Goal: Task Accomplishment & Management: Complete application form

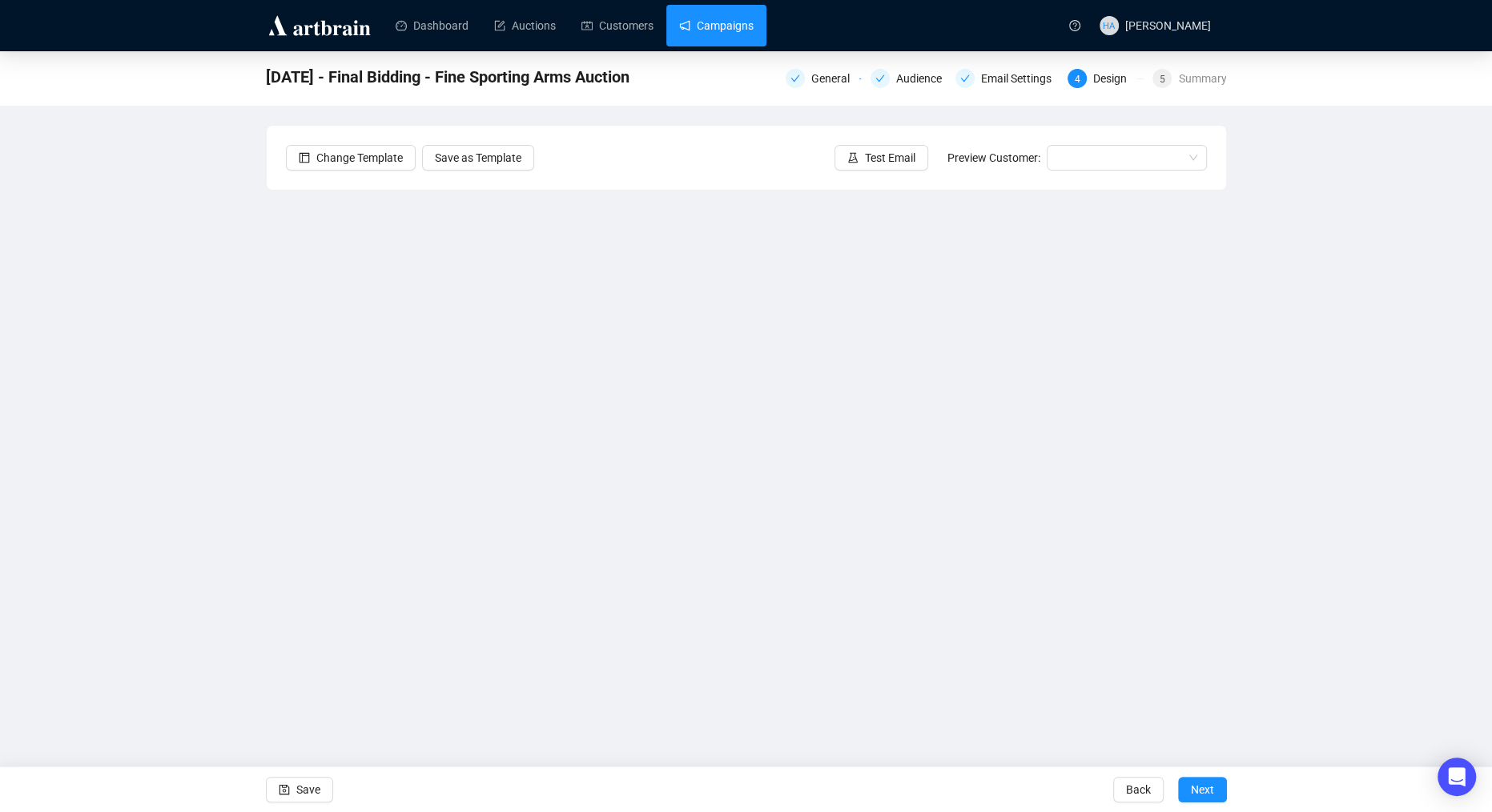
click at [747, 28] on link "Campaigns" at bounding box center [716, 26] width 75 height 41
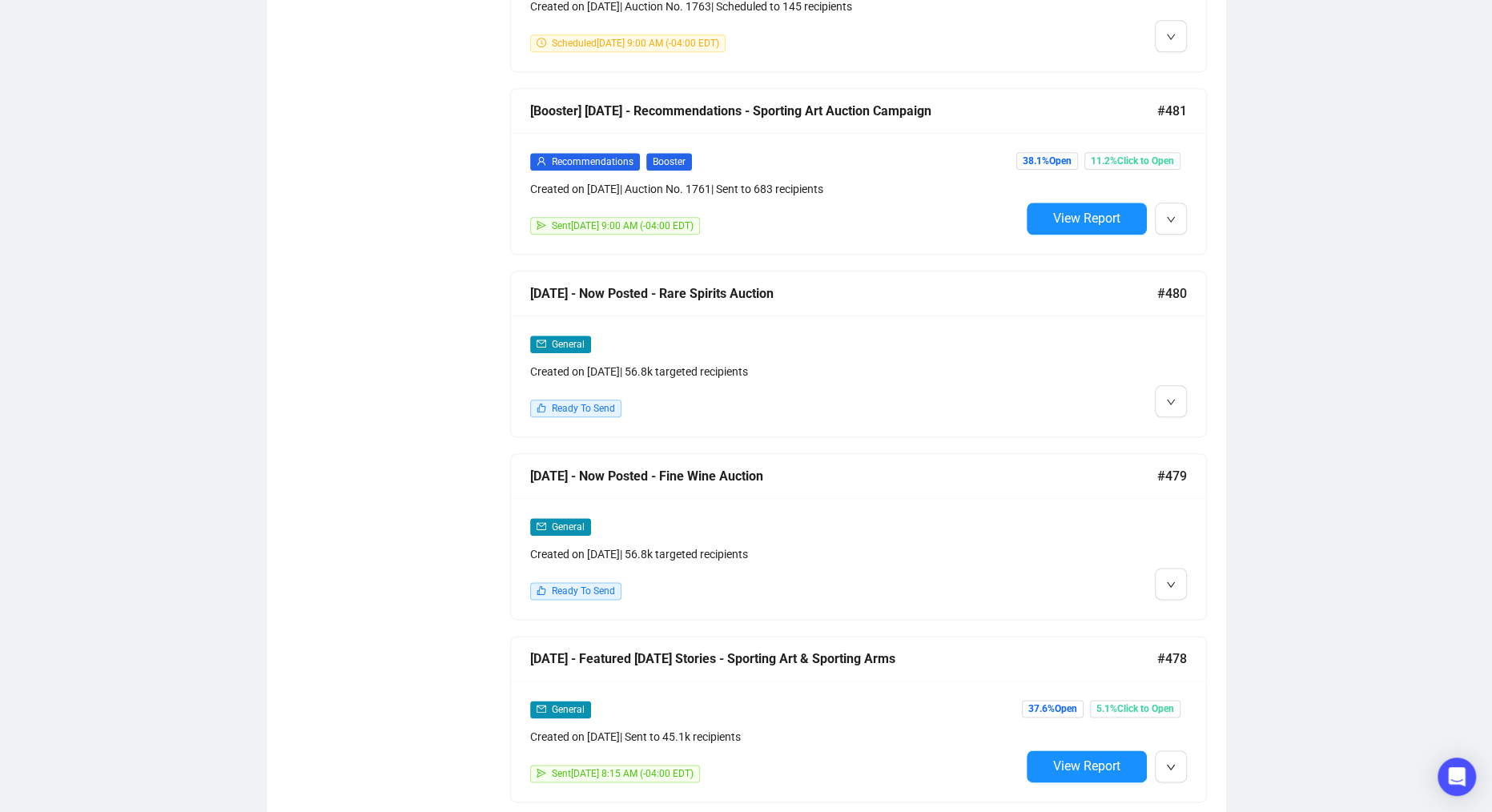
scroll to position [1483, 0]
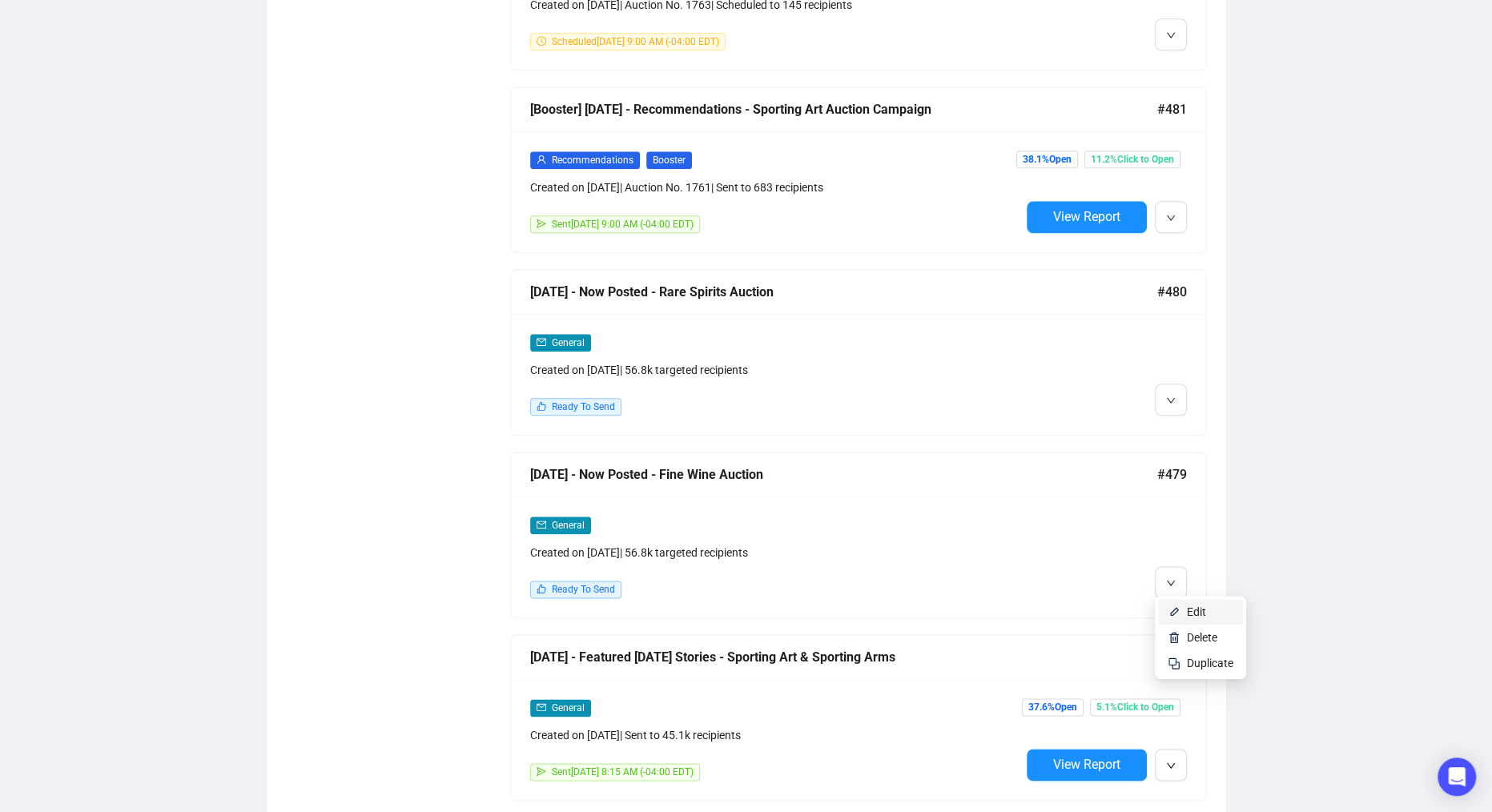
click at [1186, 607] on li "Edit" at bounding box center [1200, 612] width 85 height 26
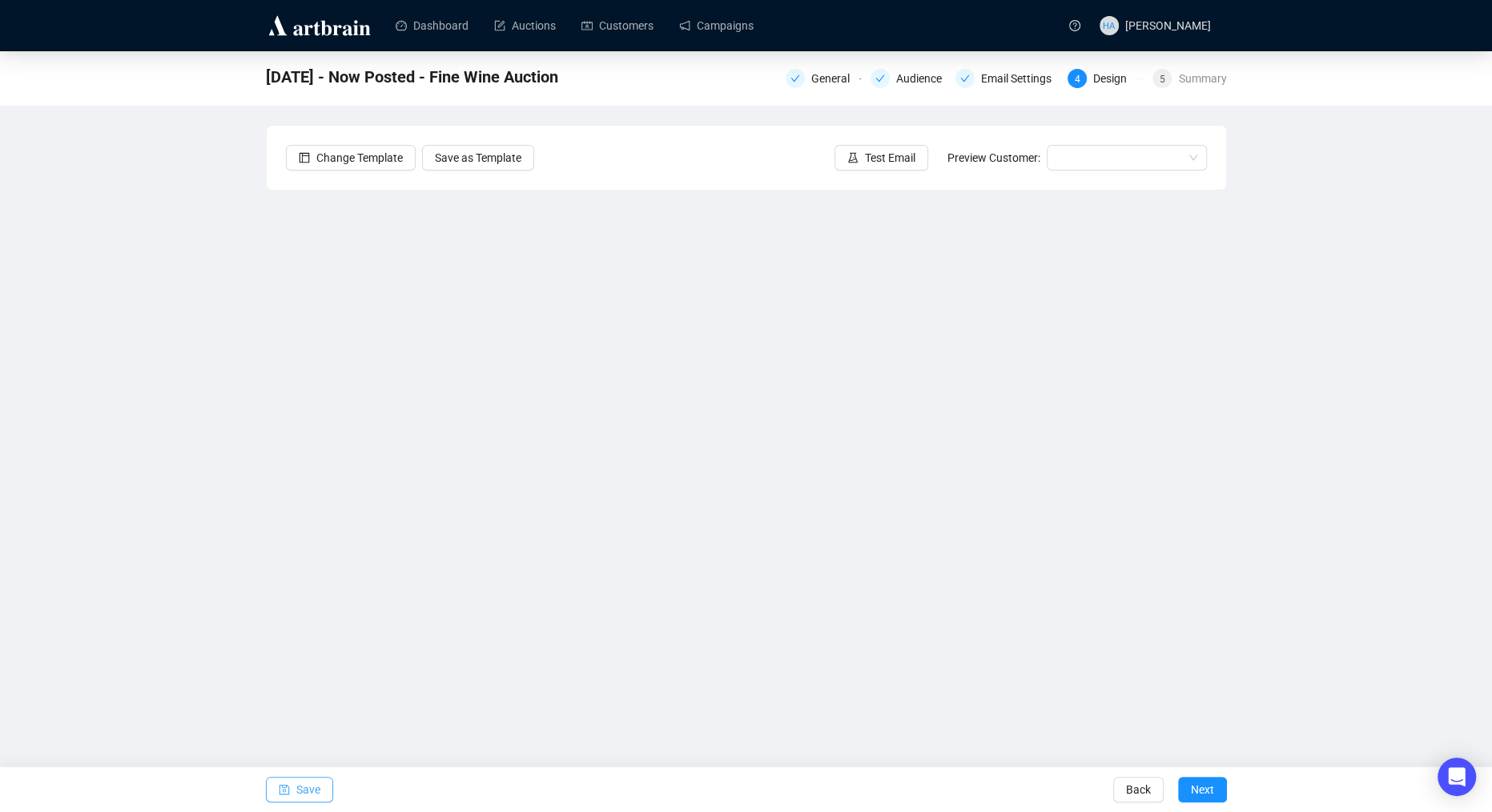
drag, startPoint x: 310, startPoint y: 792, endPoint x: 316, endPoint y: 778, distance: 15.2
click at [310, 792] on span "Save" at bounding box center [309, 790] width 24 height 45
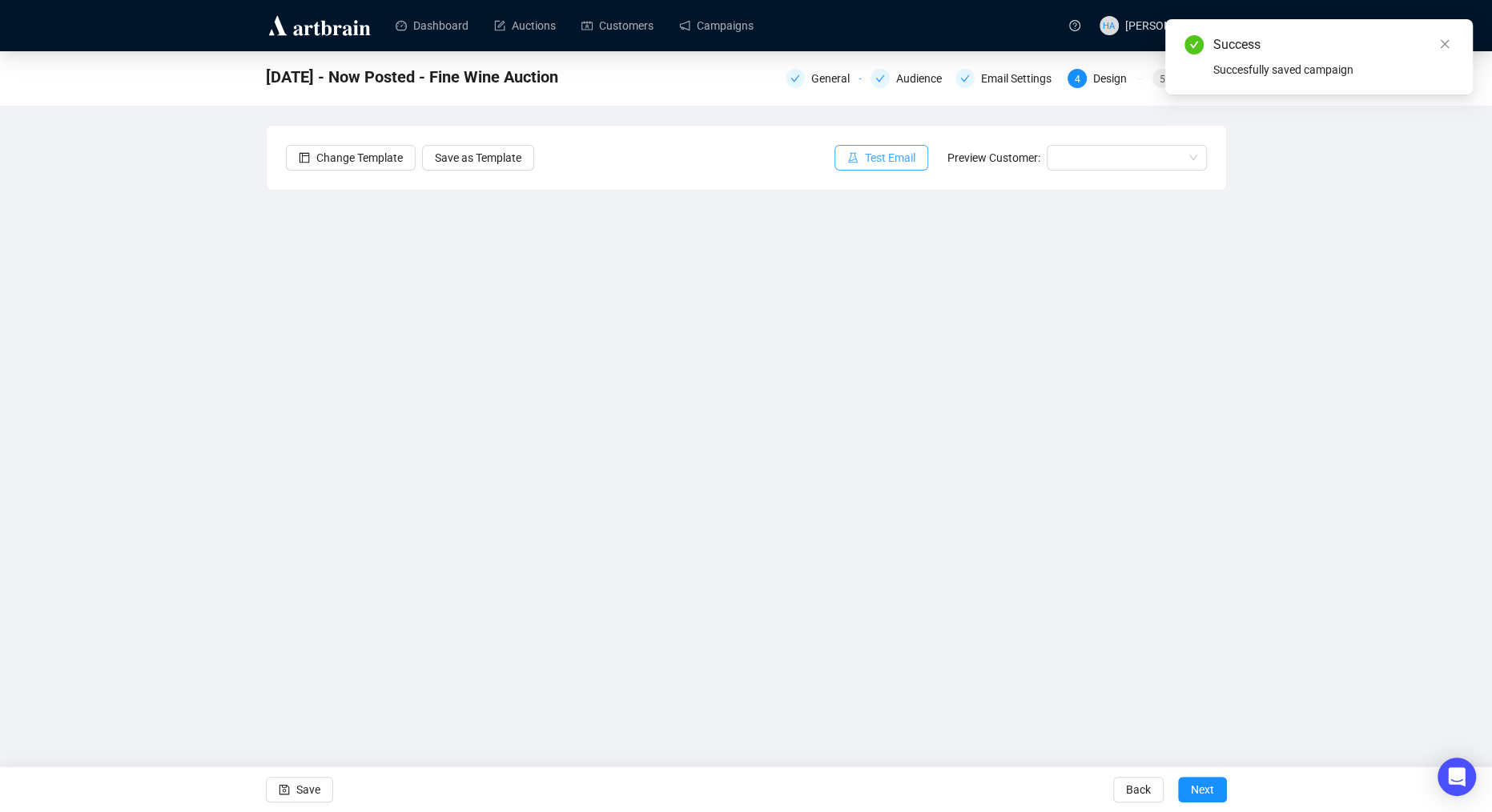
click at [886, 156] on span "Test Email" at bounding box center [890, 157] width 51 height 17
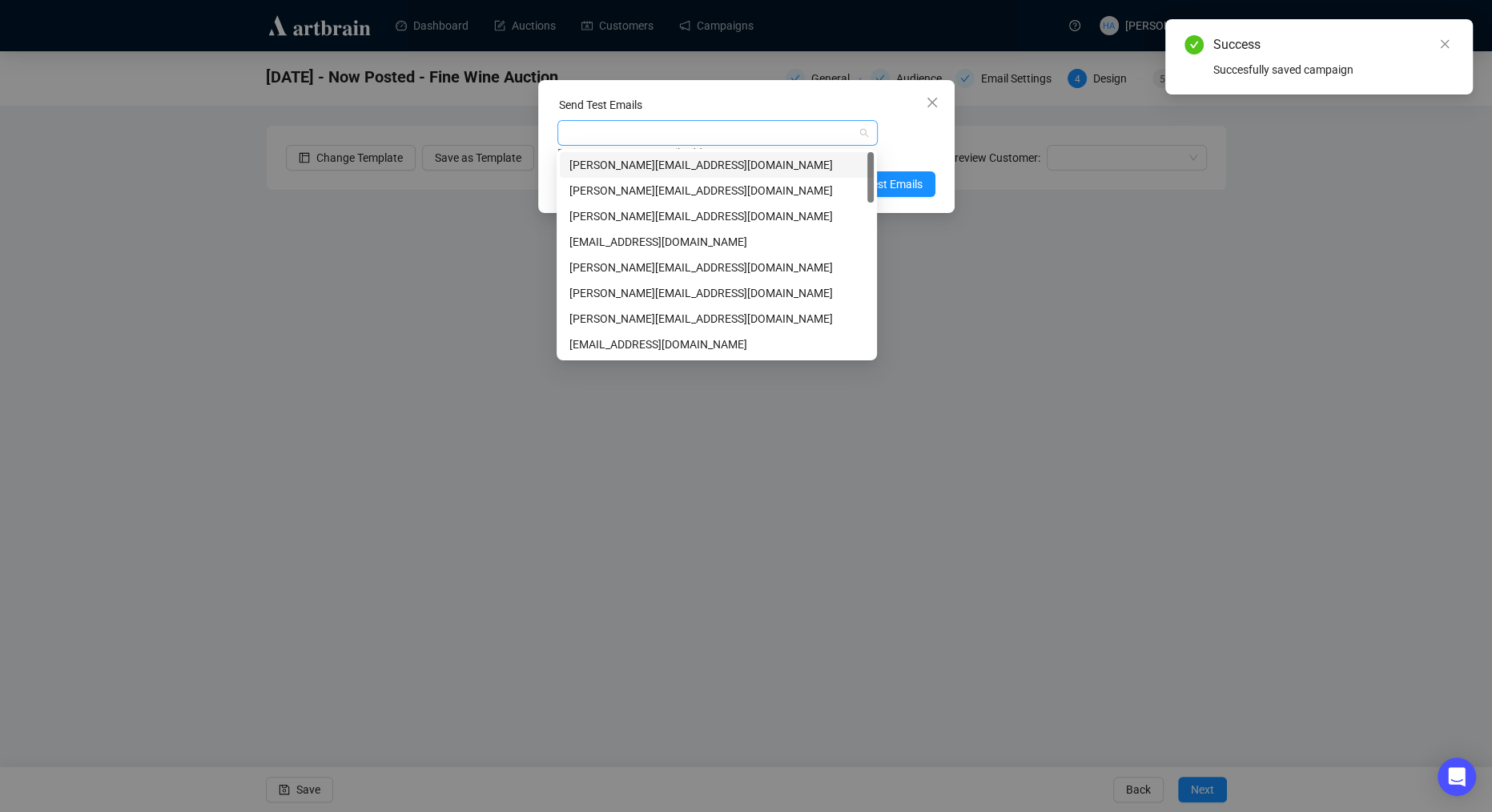
click at [685, 135] on div at bounding box center [709, 133] width 297 height 22
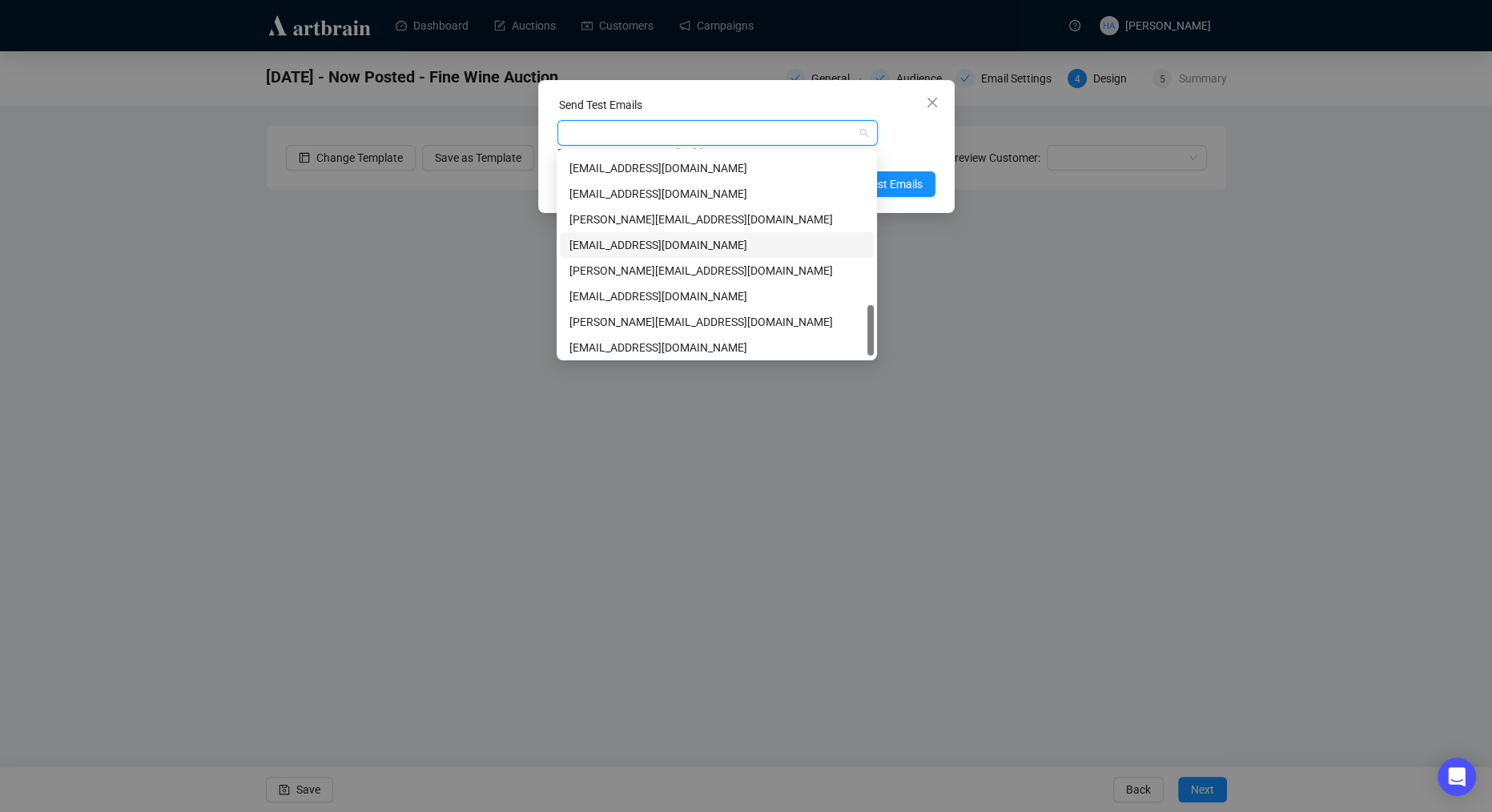
scroll to position [614, 0]
click at [593, 346] on div "[EMAIL_ADDRESS][DOMAIN_NAME]" at bounding box center [717, 345] width 295 height 17
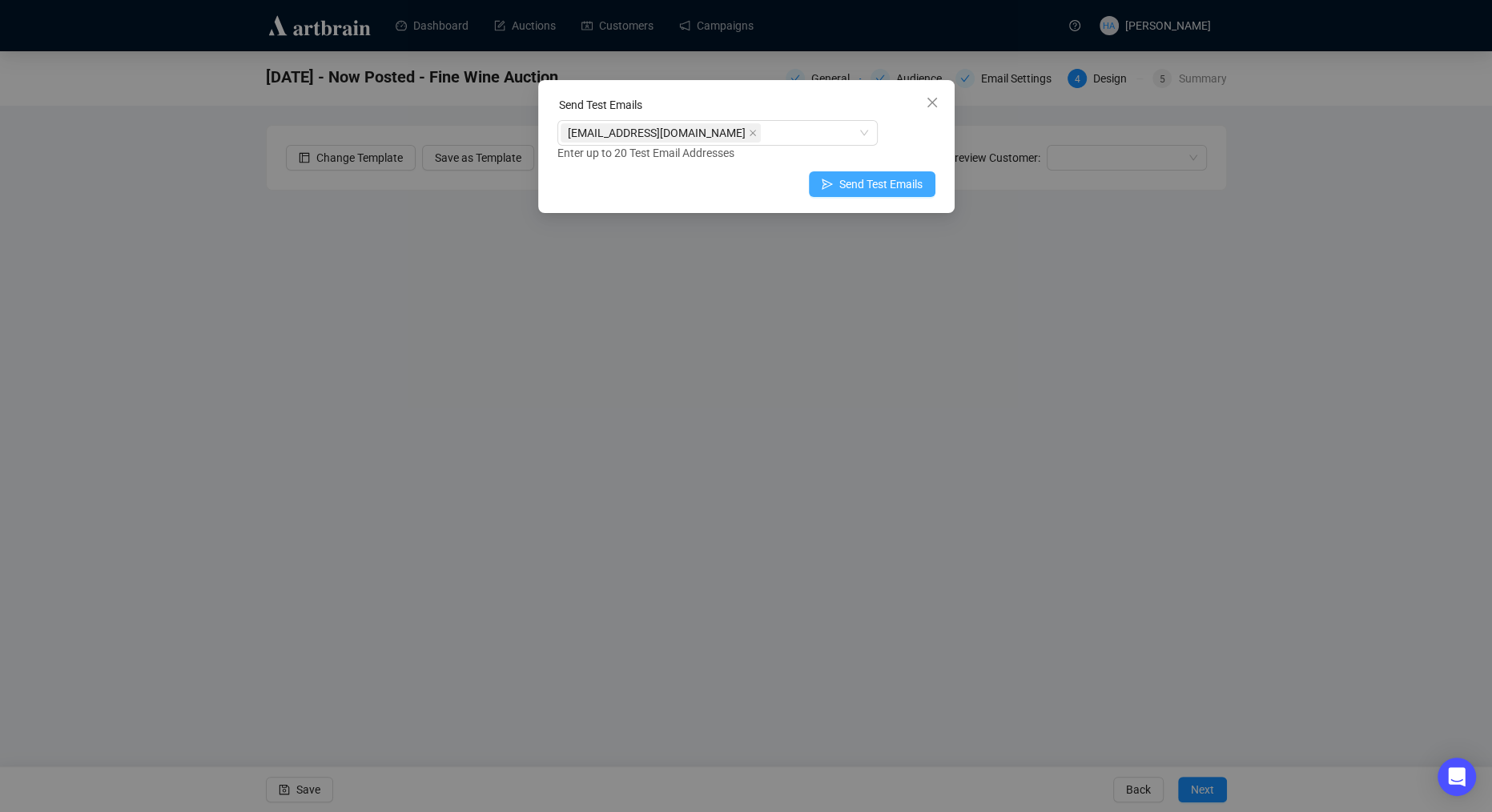
click at [911, 182] on span "Send Test Emails" at bounding box center [881, 184] width 83 height 17
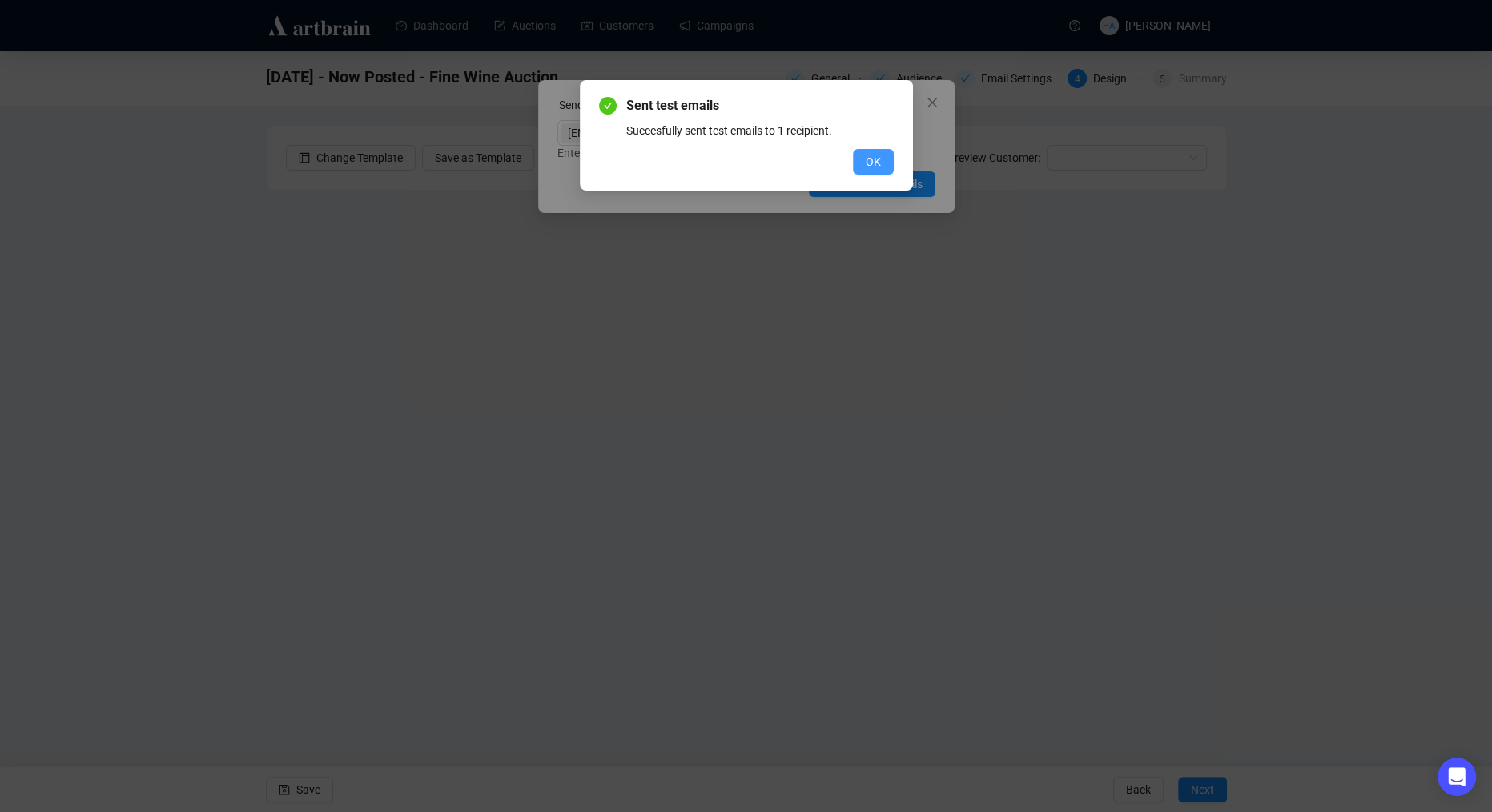
click at [877, 169] on span "OK" at bounding box center [873, 162] width 15 height 17
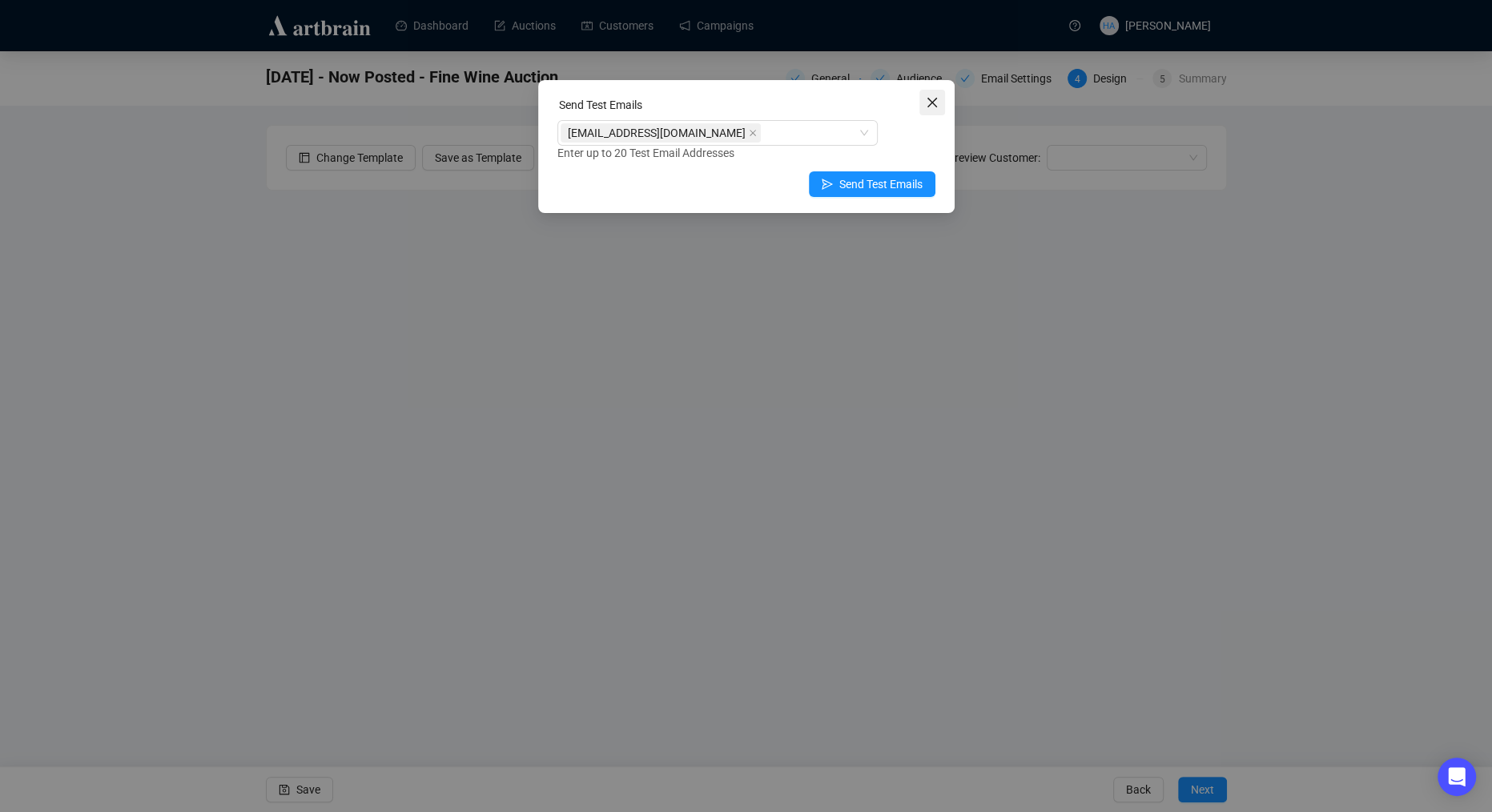
click at [943, 101] on div "Send Test Emails [EMAIL_ADDRESS][DOMAIN_NAME] Enter up to 20 Test Email Address…" at bounding box center [746, 146] width 417 height 133
click at [940, 101] on span "Close" at bounding box center [932, 102] width 26 height 13
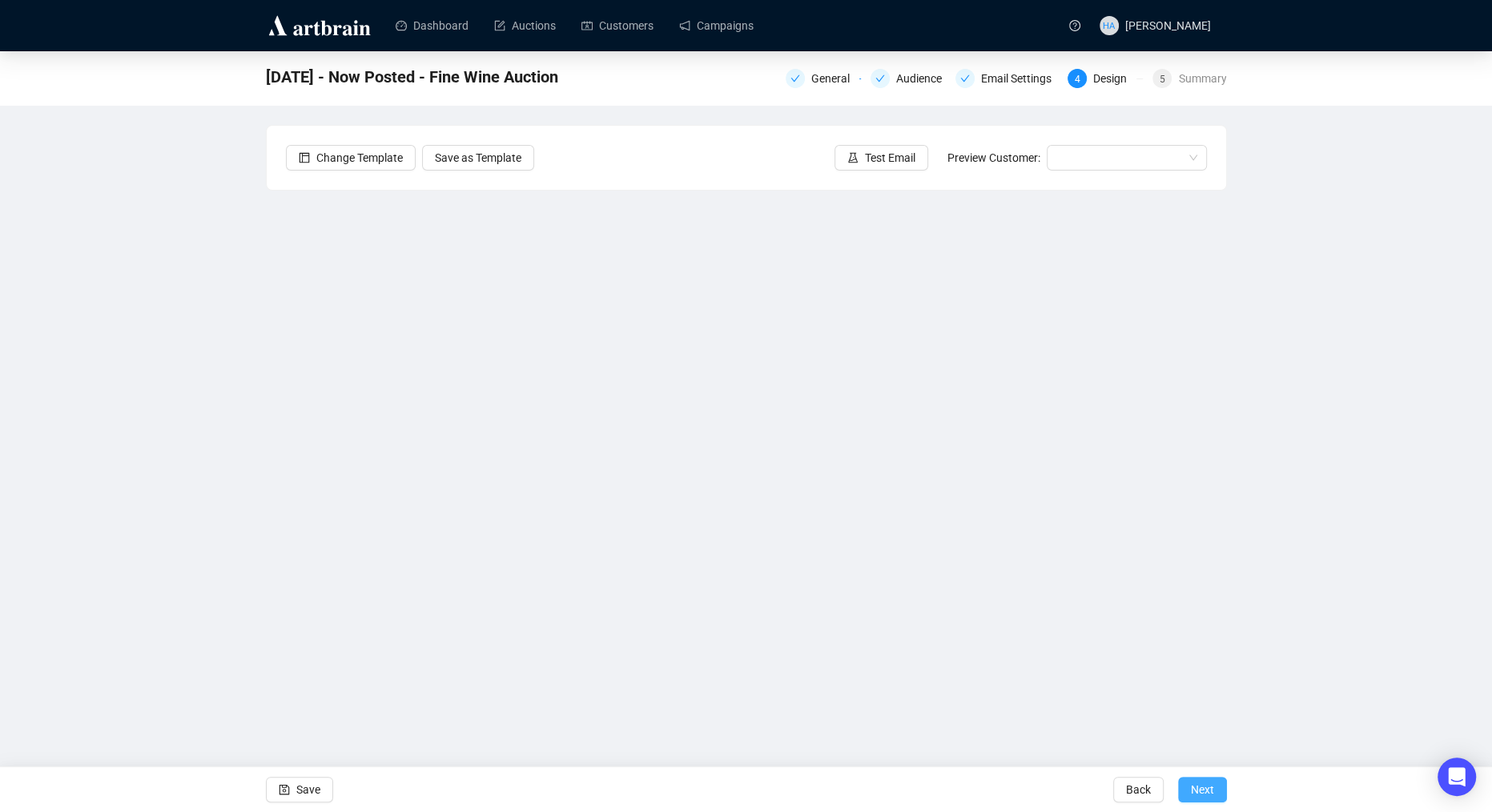
click at [1201, 791] on span "Next" at bounding box center [1202, 790] width 23 height 45
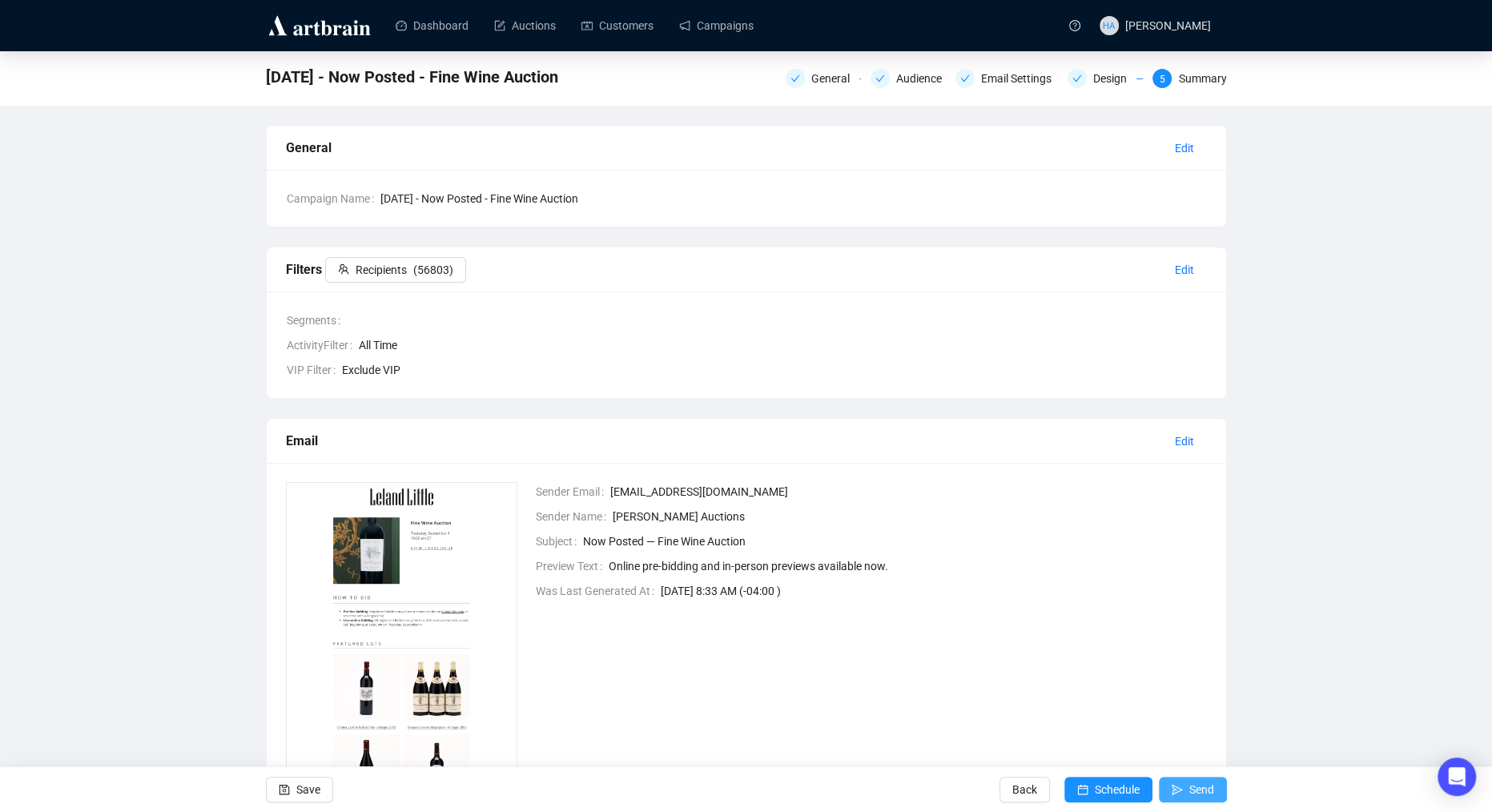
click at [1195, 789] on span "Send" at bounding box center [1202, 790] width 25 height 45
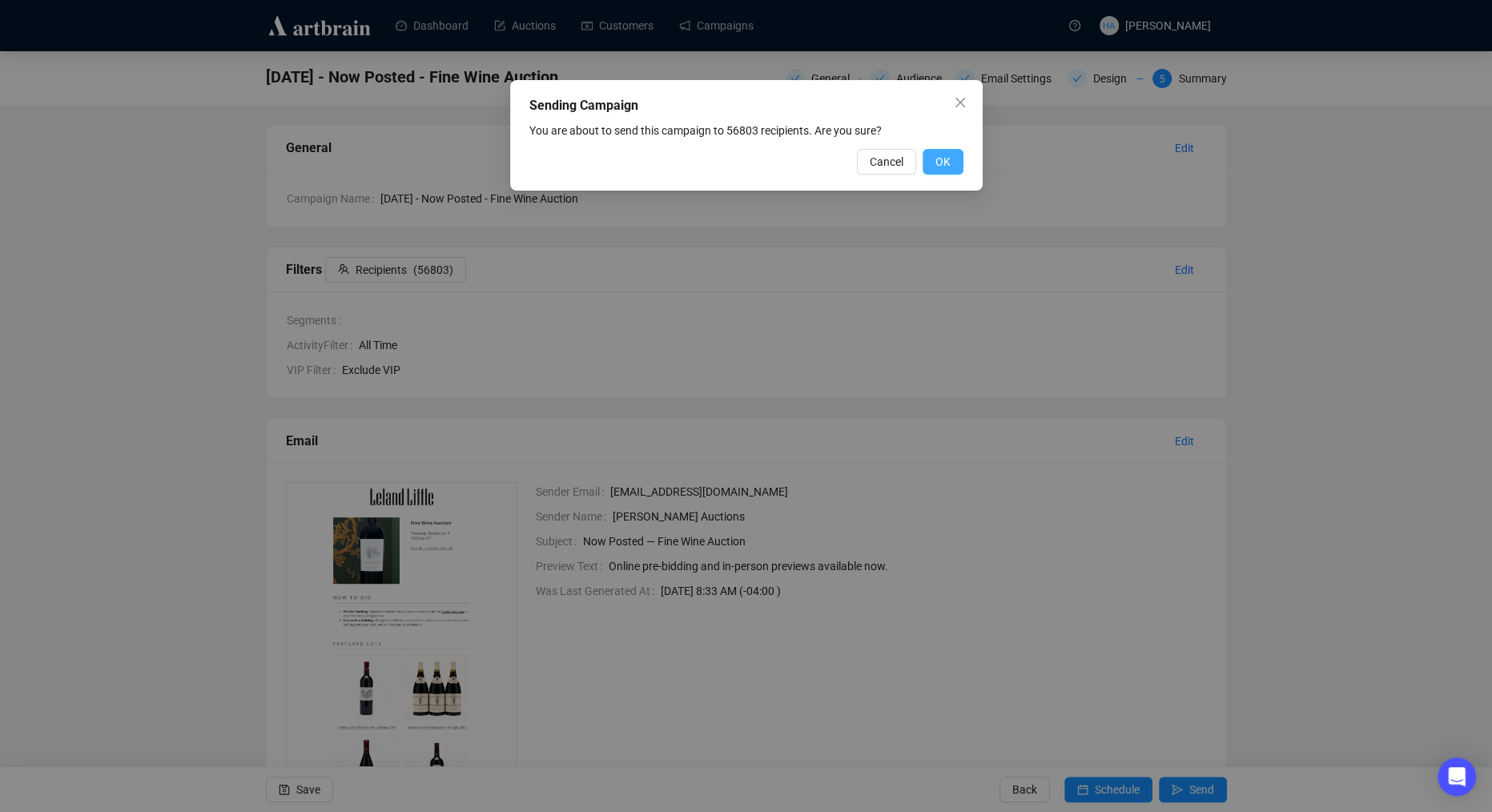
click at [942, 158] on span "OK" at bounding box center [943, 162] width 15 height 17
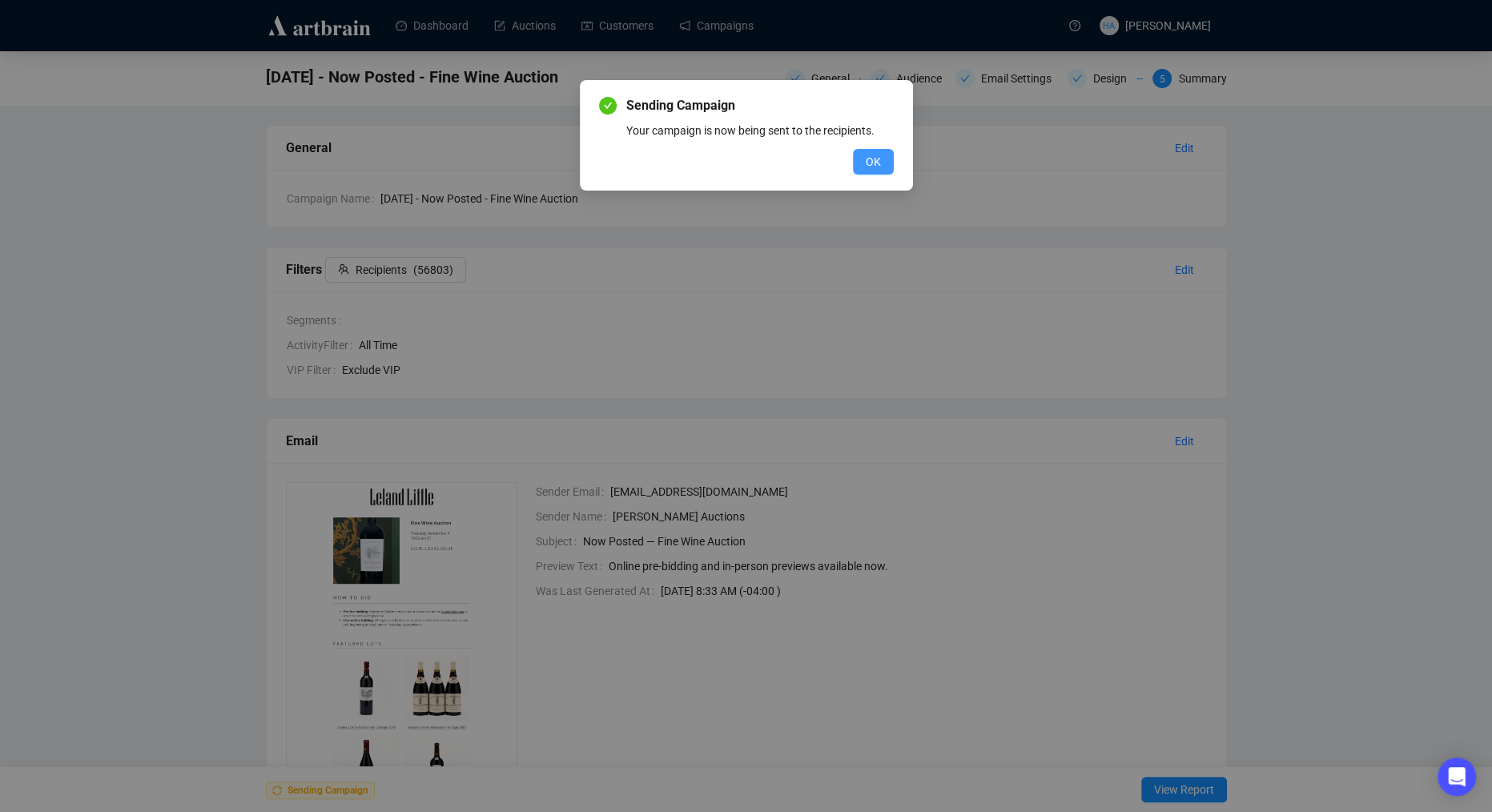
click at [869, 168] on span "OK" at bounding box center [873, 162] width 15 height 17
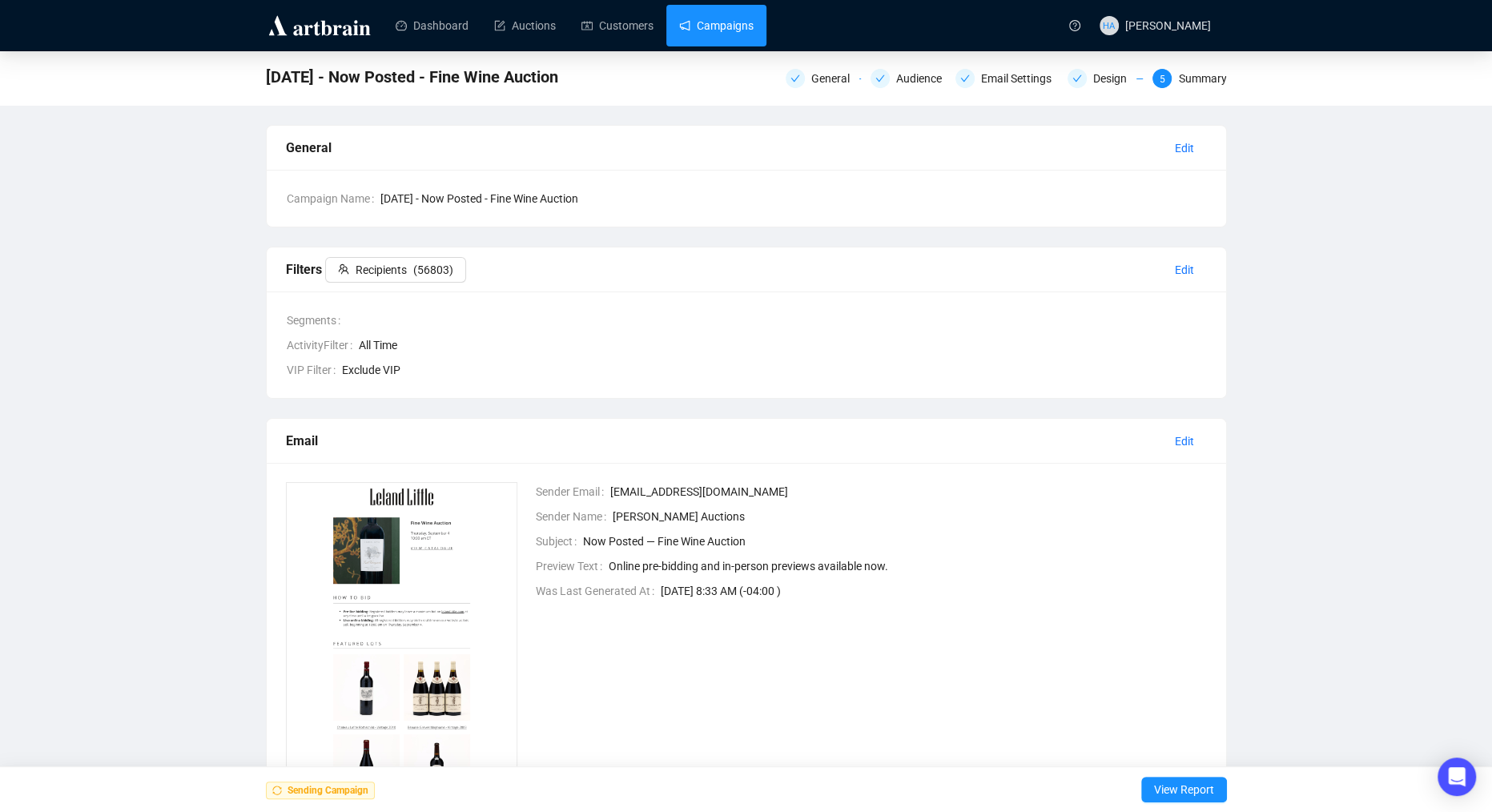
click at [730, 27] on link "Campaigns" at bounding box center [716, 26] width 75 height 41
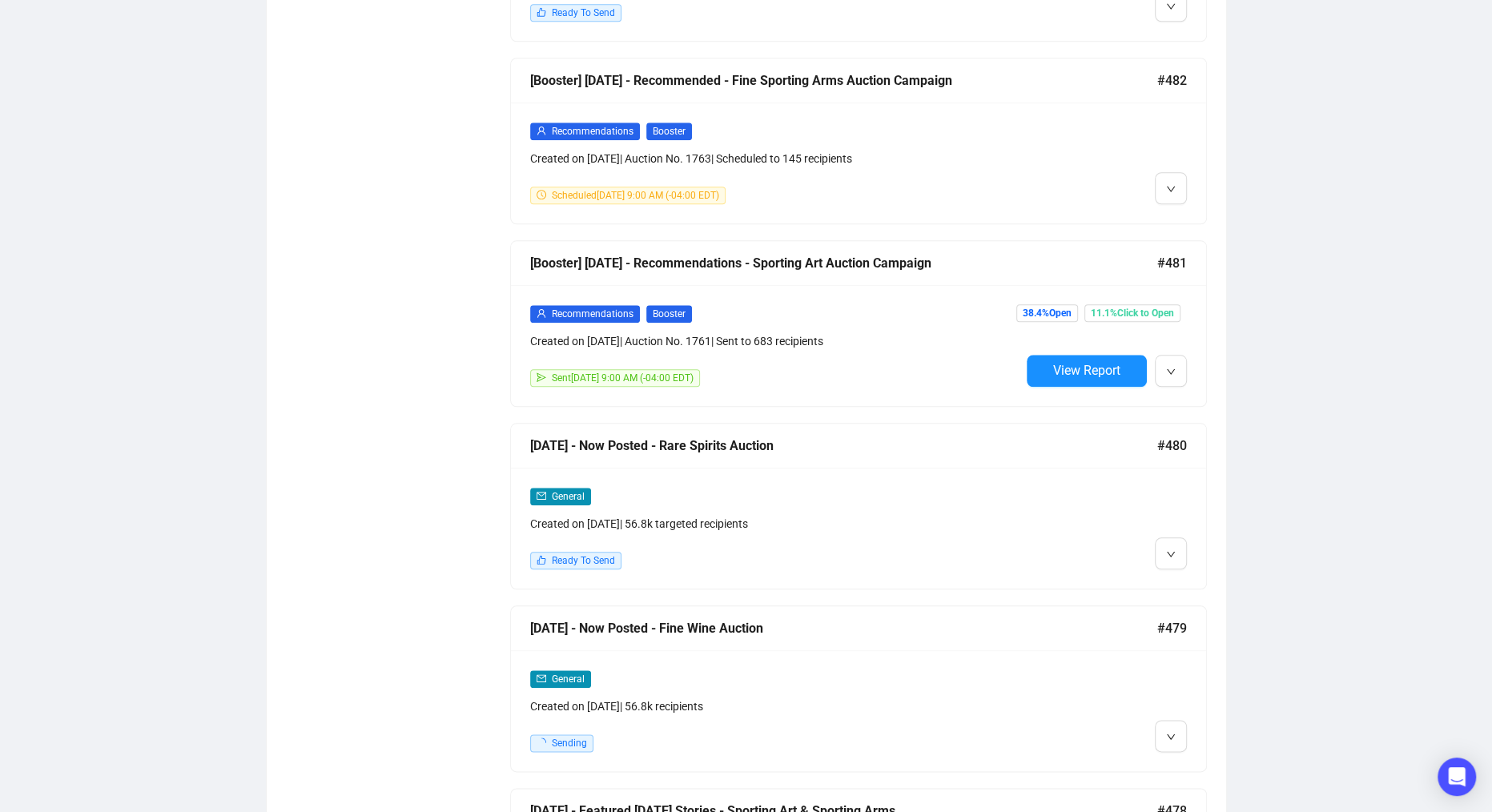
scroll to position [1329, 0]
click at [1185, 576] on li "Edit" at bounding box center [1200, 583] width 85 height 26
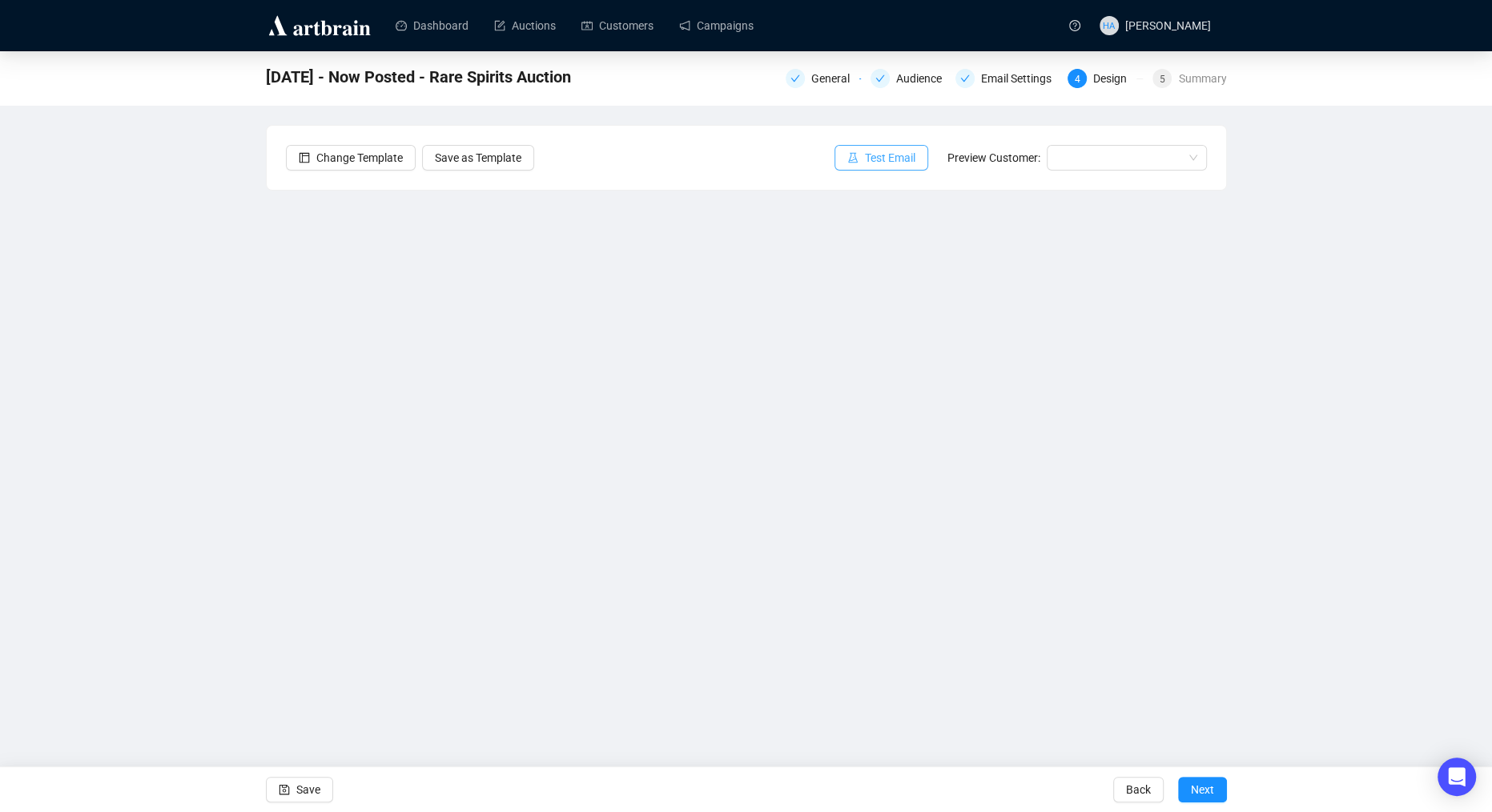
click at [877, 168] on button "Test Email" at bounding box center [881, 158] width 94 height 26
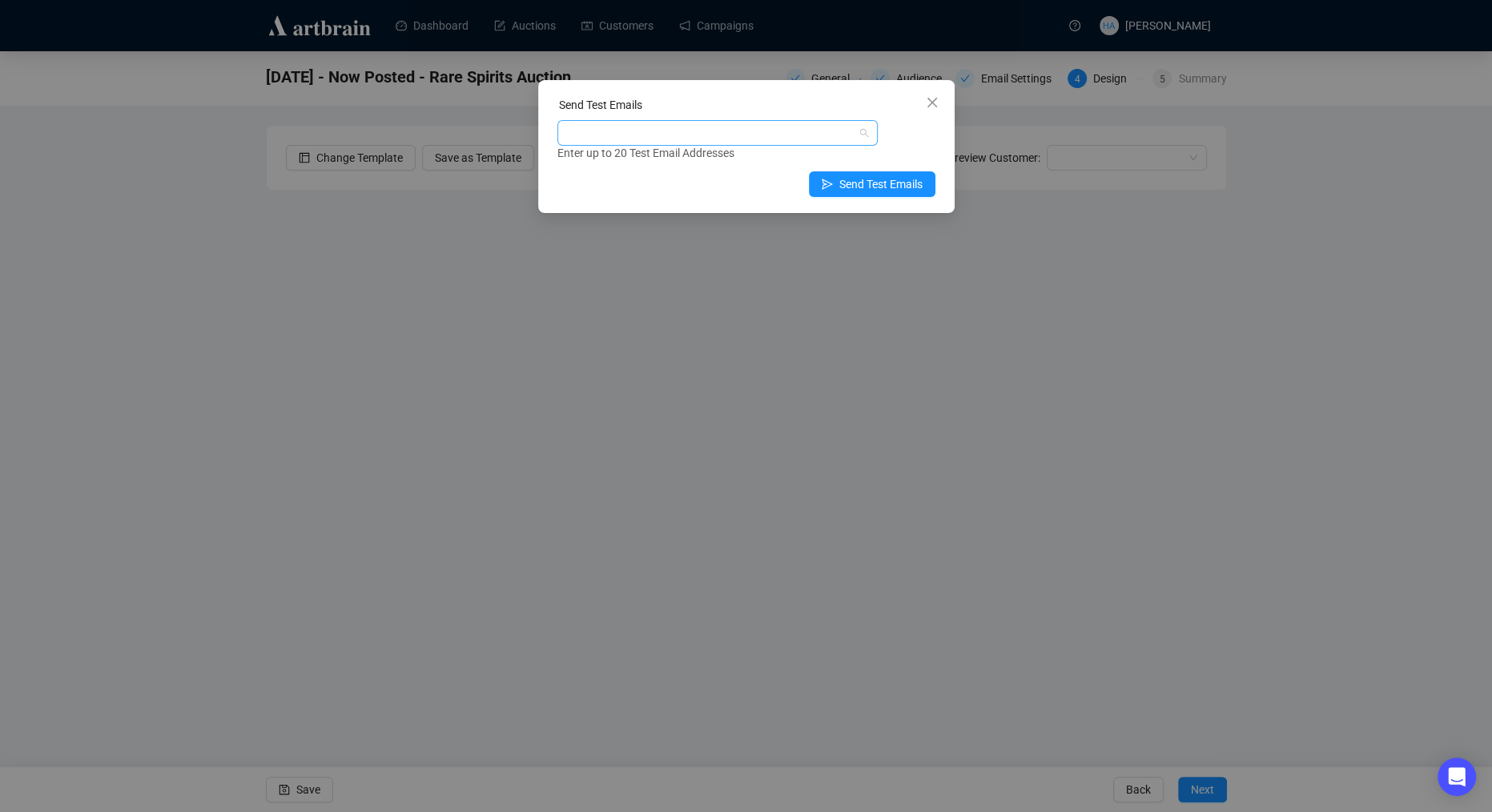
click at [645, 139] on div at bounding box center [709, 133] width 297 height 22
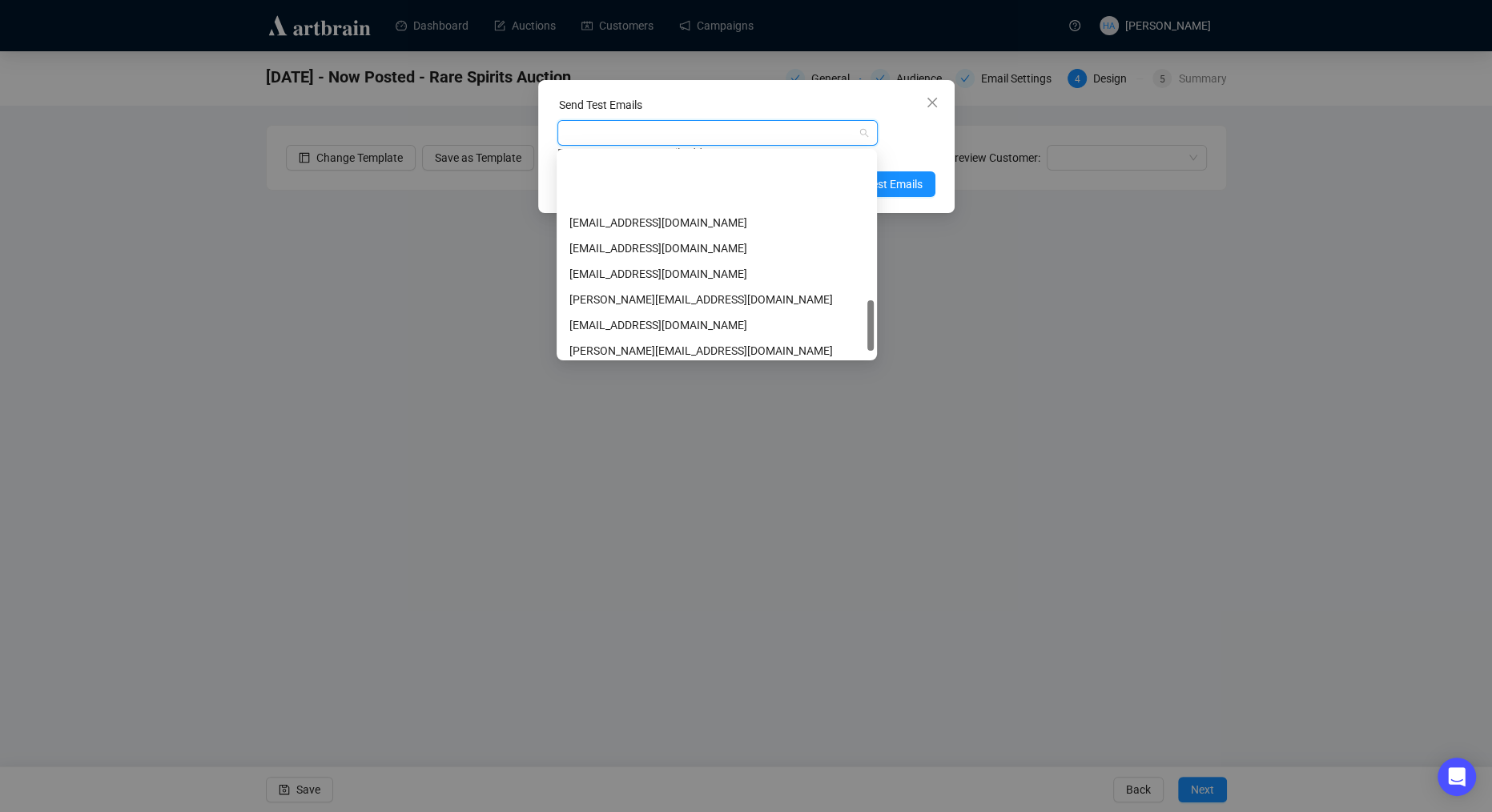
scroll to position [614, 0]
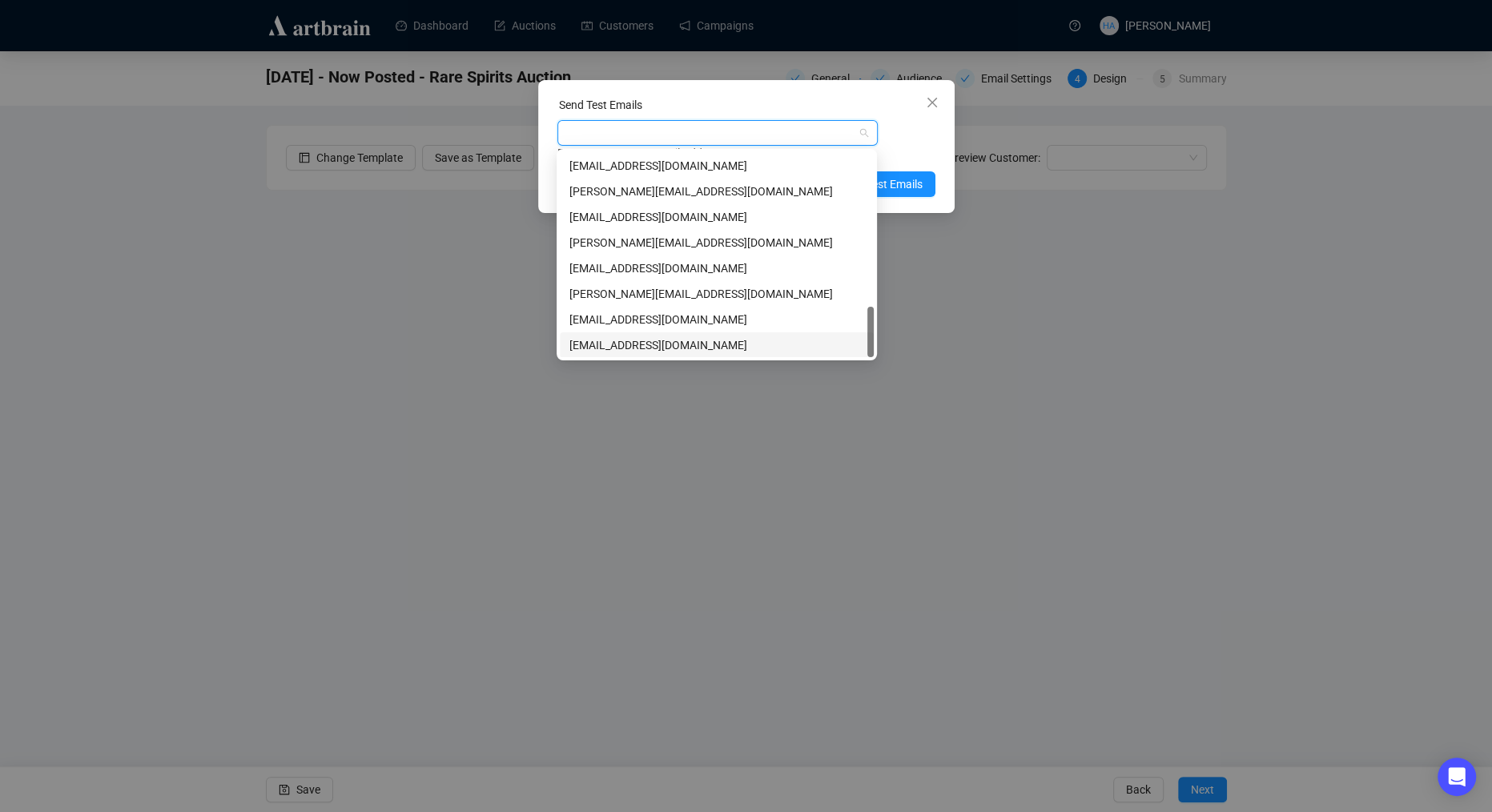
click at [615, 338] on div "[EMAIL_ADDRESS][DOMAIN_NAME]" at bounding box center [717, 345] width 295 height 17
click at [904, 182] on span "Send Test Emails" at bounding box center [881, 184] width 83 height 17
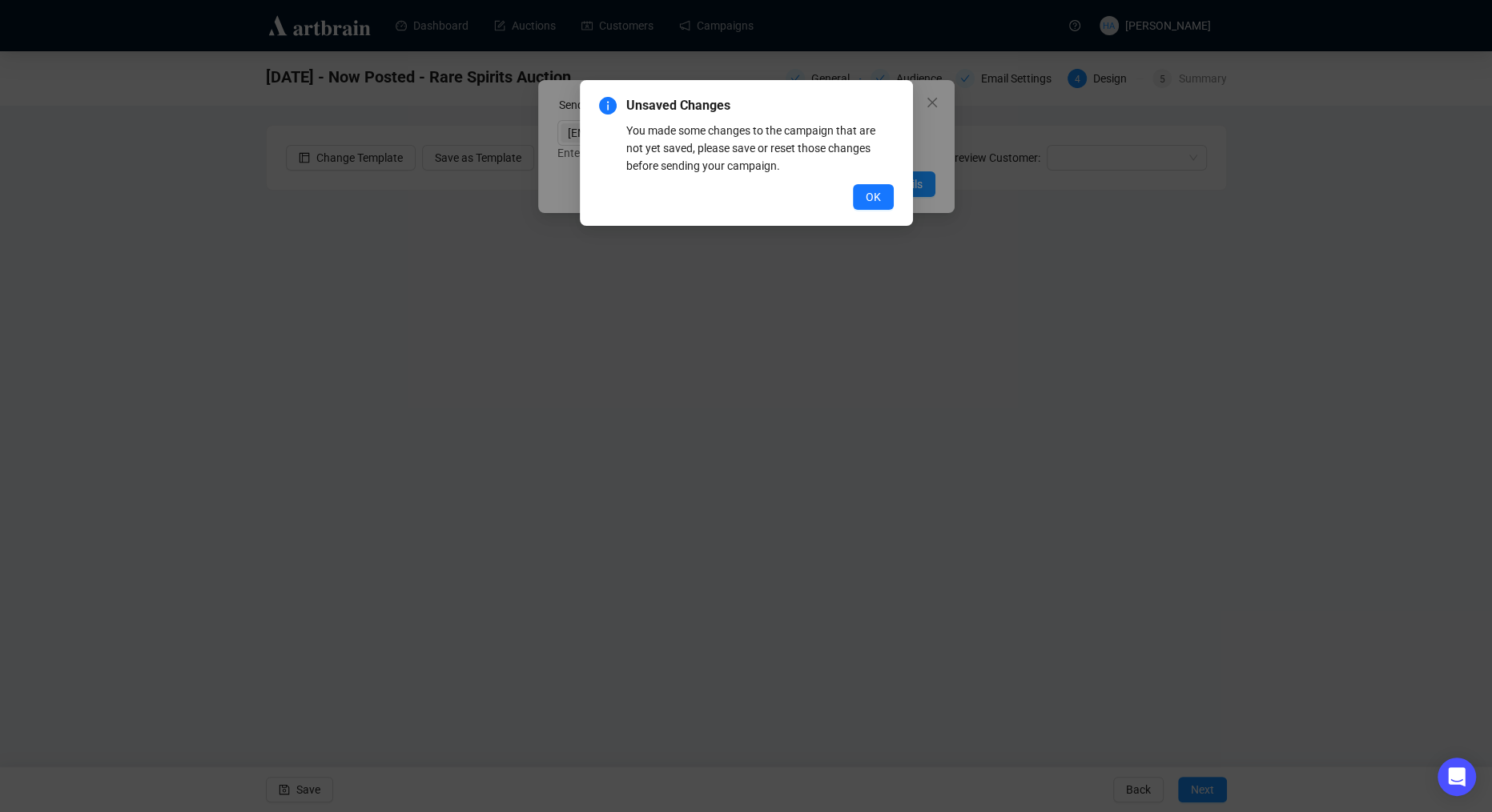
drag, startPoint x: 865, startPoint y: 195, endPoint x: 860, endPoint y: 204, distance: 10.3
click at [865, 196] on span "OK" at bounding box center [873, 197] width 15 height 17
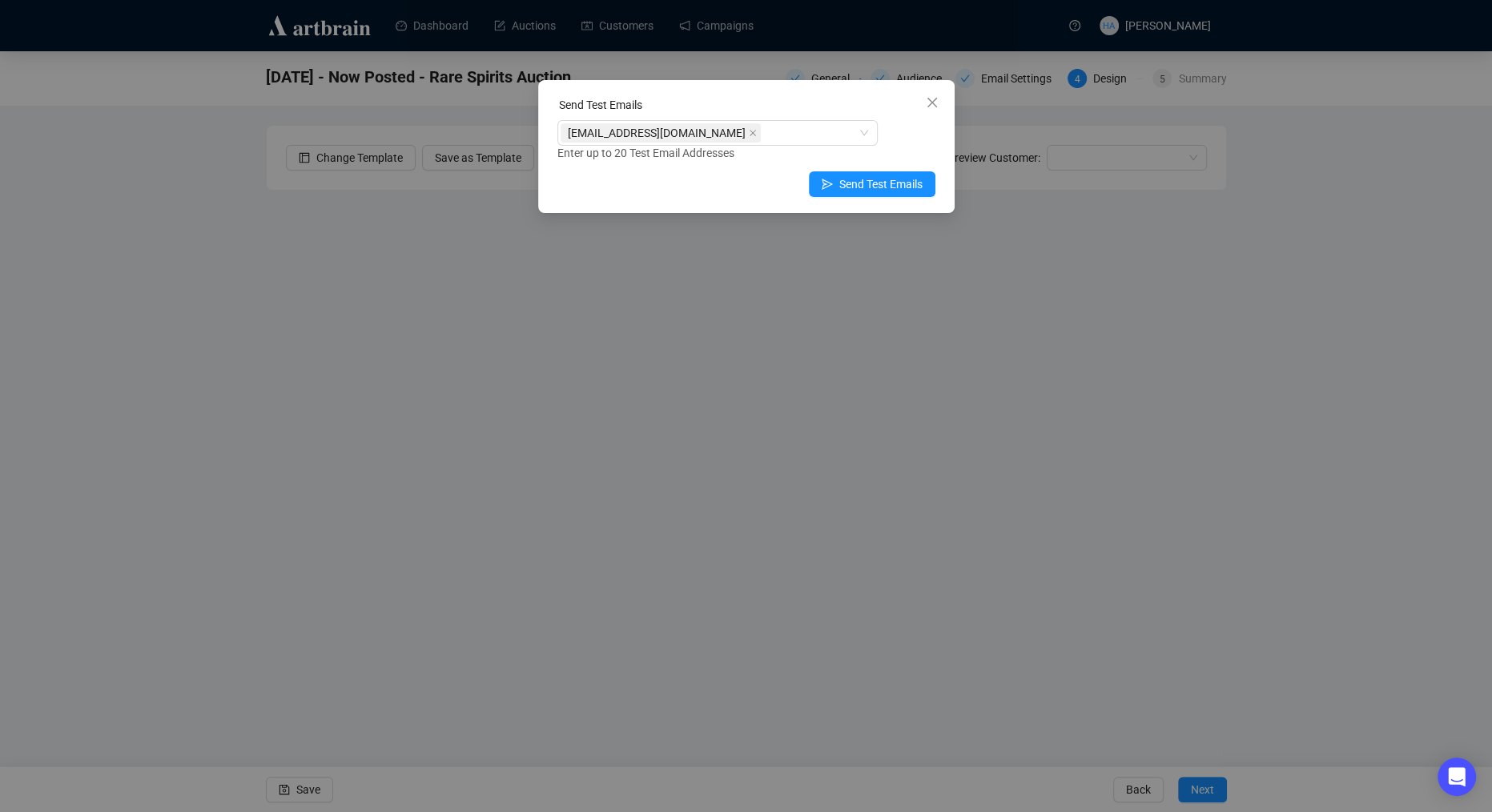
click at [292, 796] on div "Send Test Emails [EMAIL_ADDRESS][DOMAIN_NAME] Enter up to 20 Test Email Address…" at bounding box center [746, 406] width 1492 height 812
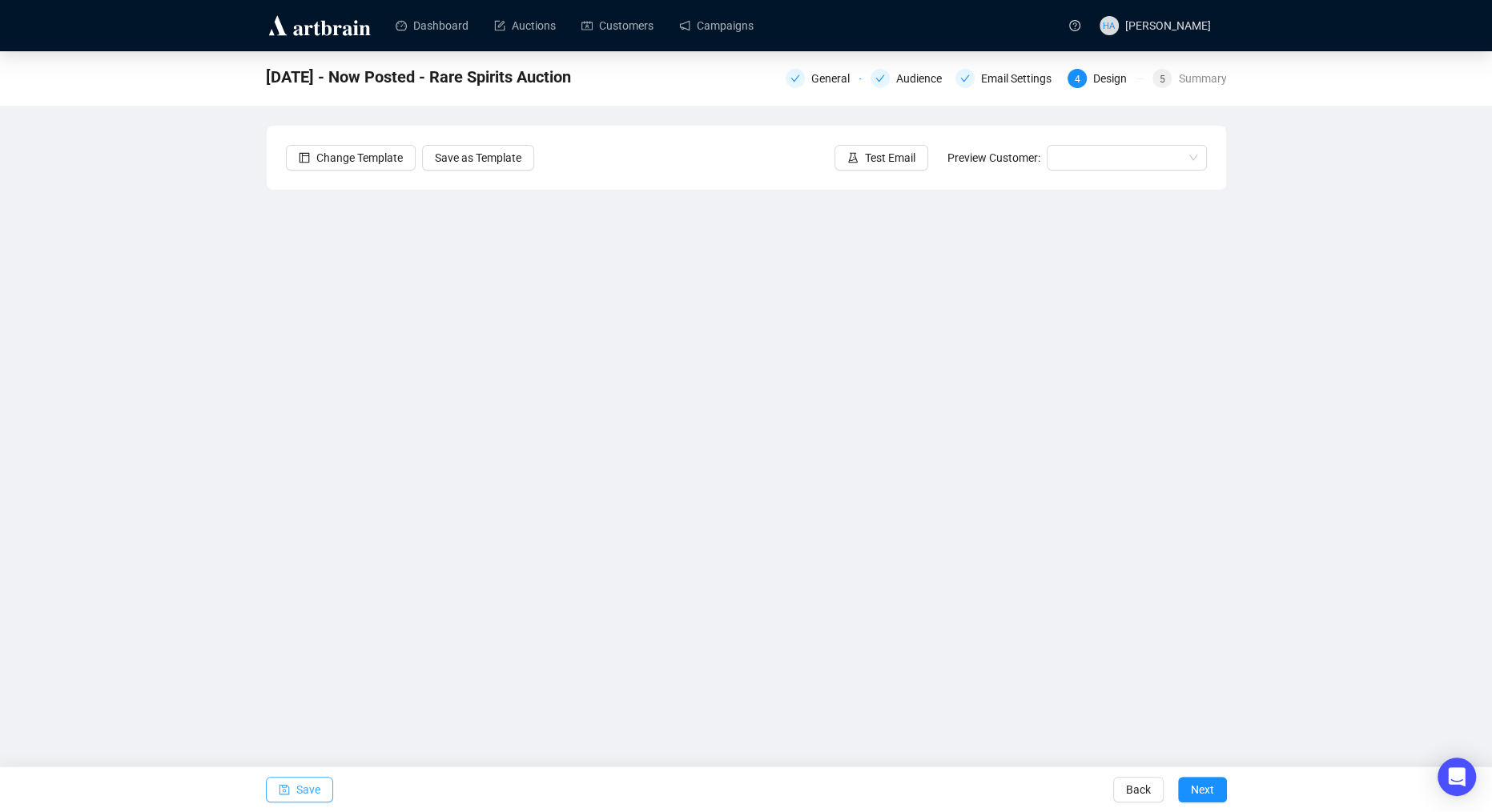
click at [307, 792] on span "Save" at bounding box center [309, 790] width 24 height 45
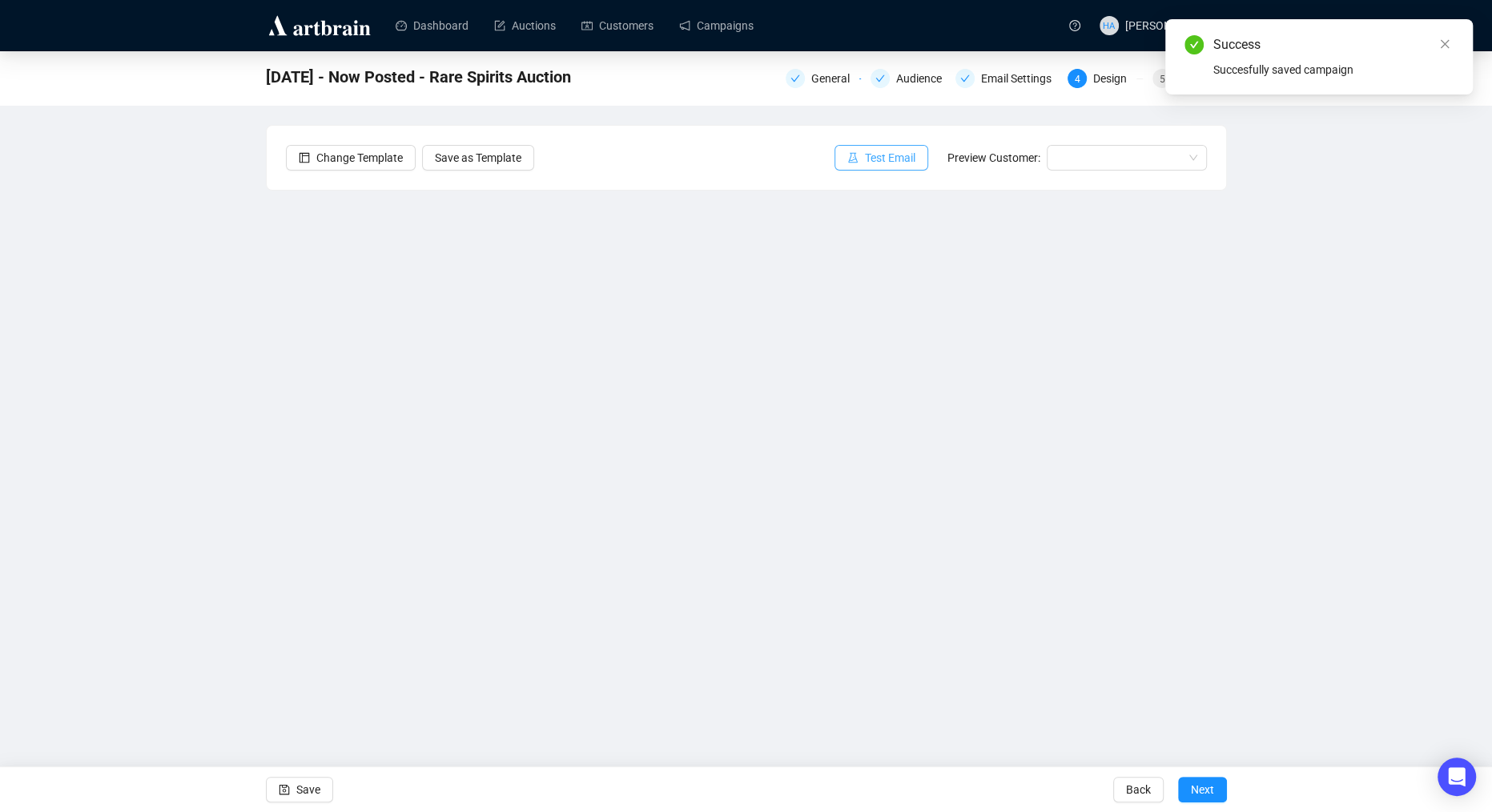
click at [885, 158] on span "Test Email" at bounding box center [890, 157] width 51 height 17
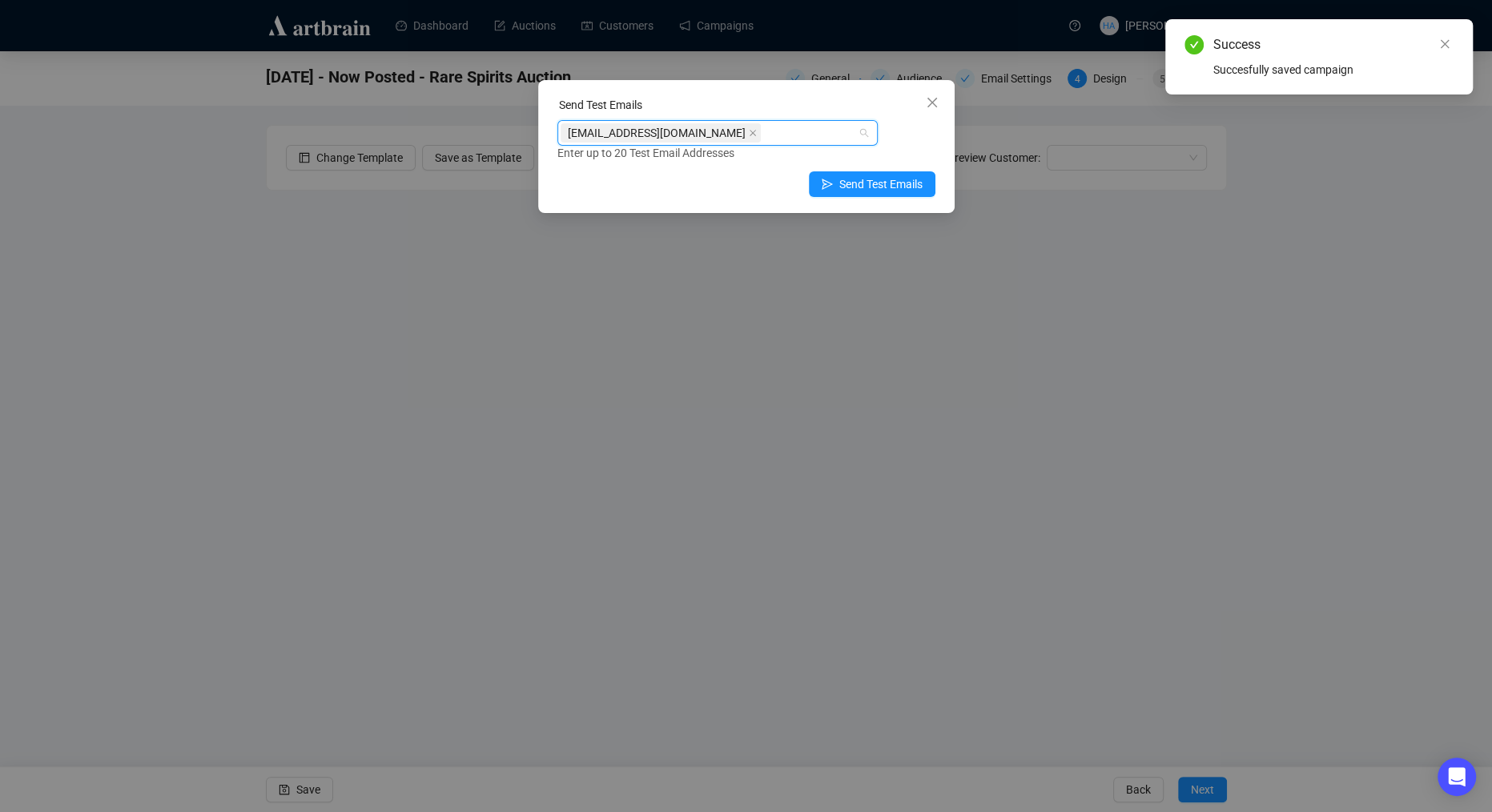
click at [764, 128] on input "search" at bounding box center [766, 132] width 3 height 19
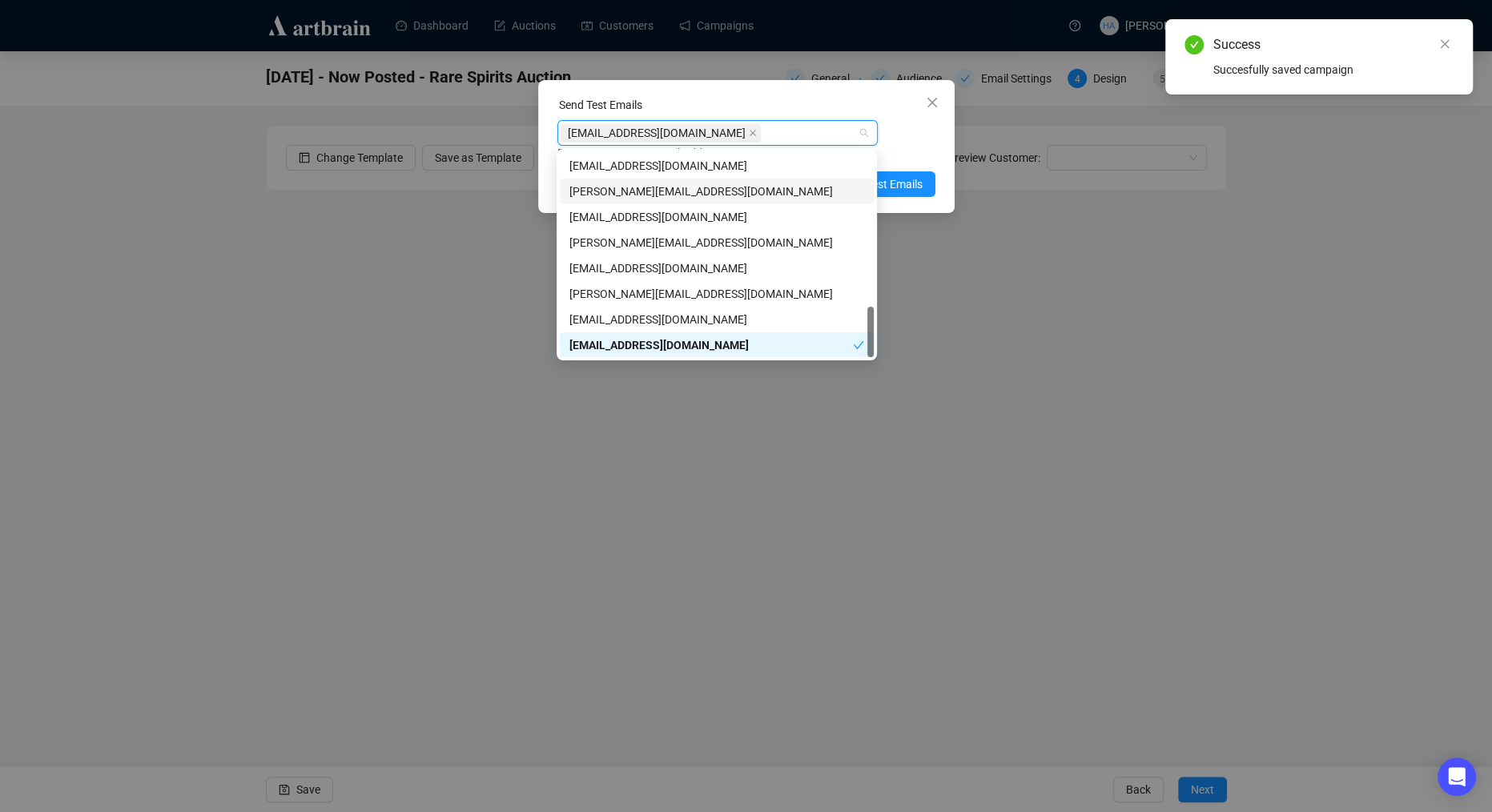
click at [893, 152] on div "Enter up to 20 Test Email Addresses" at bounding box center [747, 153] width 378 height 18
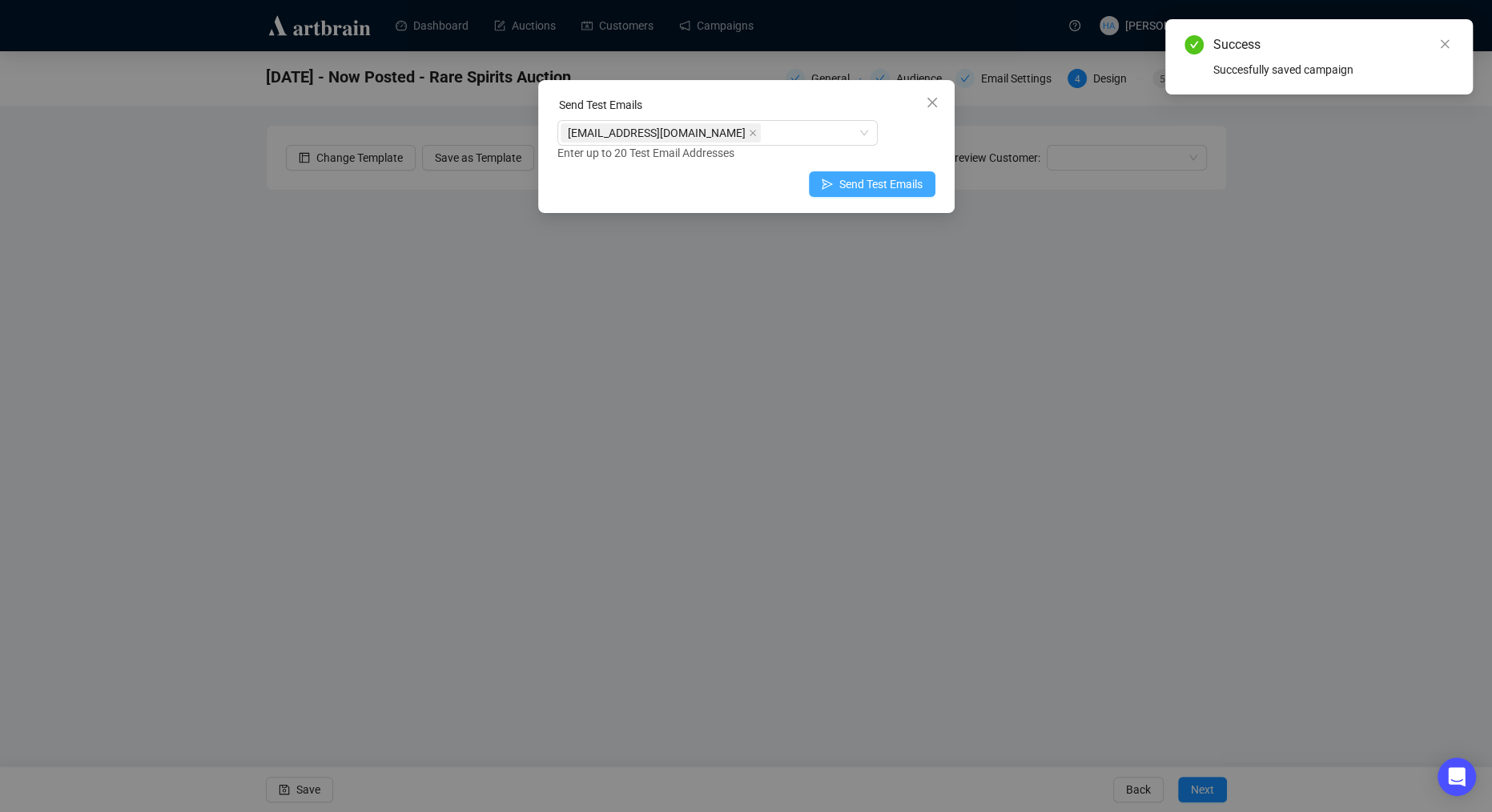
click at [898, 184] on span "Send Test Emails" at bounding box center [881, 184] width 83 height 17
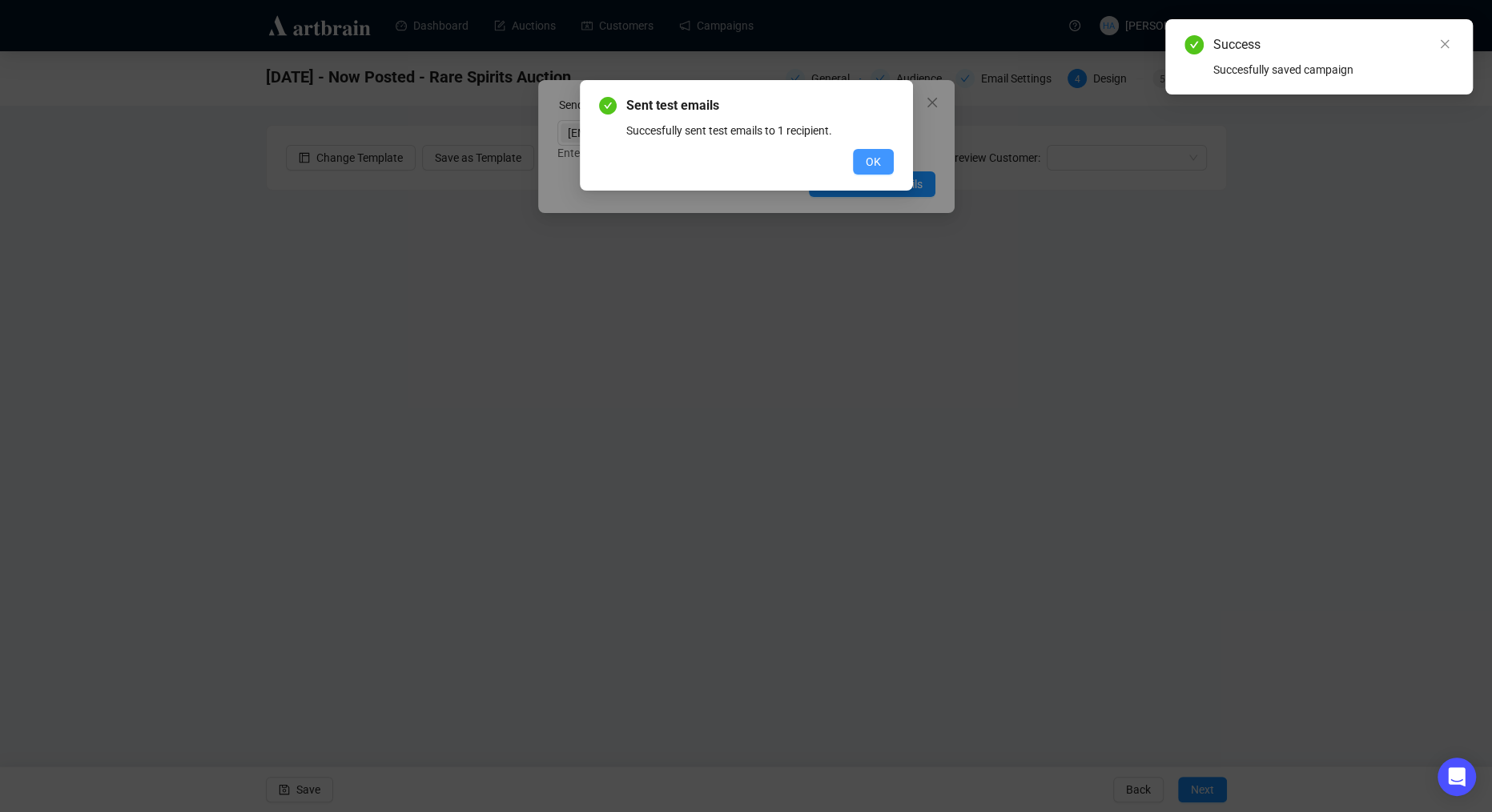
click at [878, 164] on span "OK" at bounding box center [873, 162] width 15 height 17
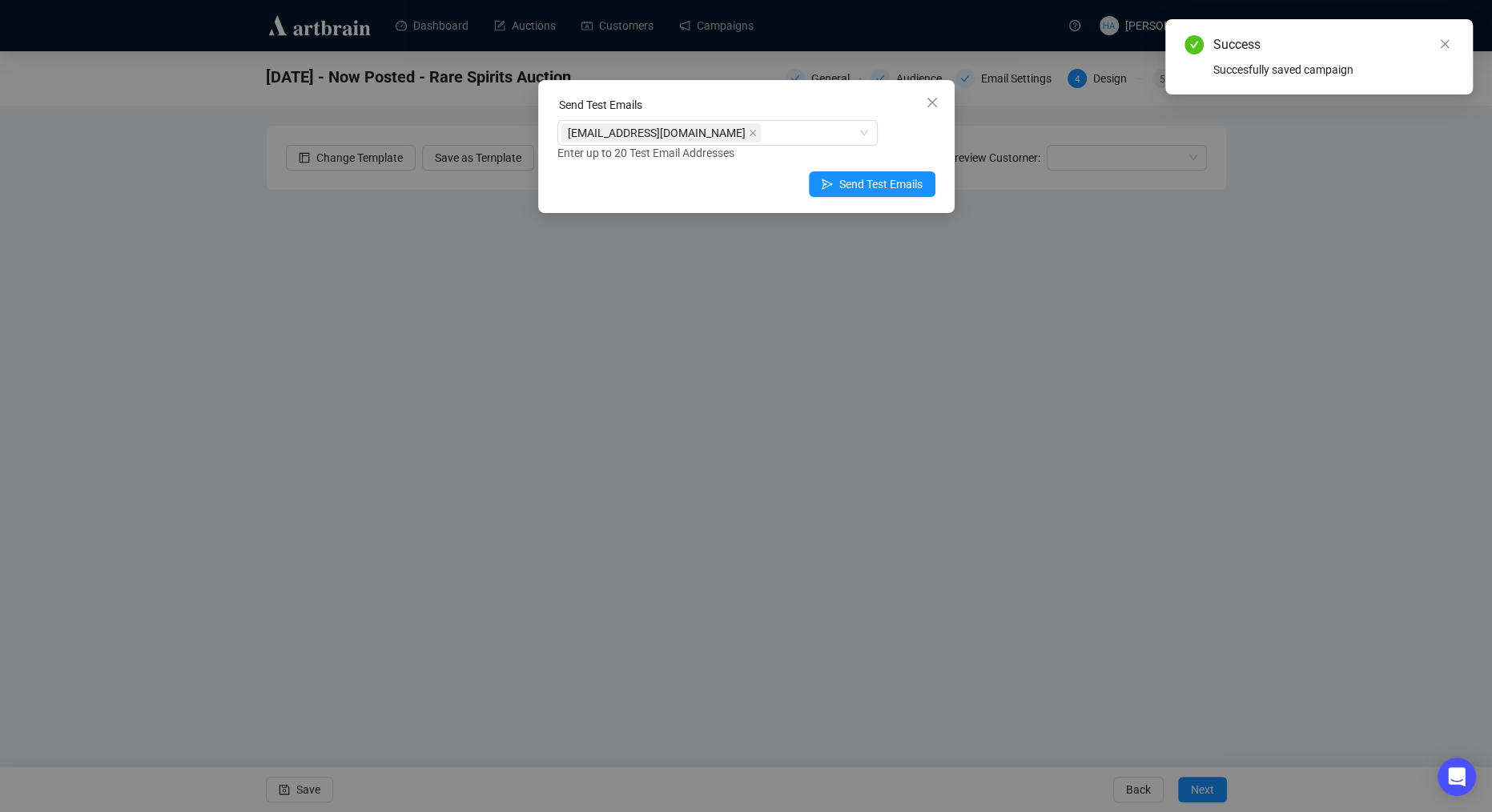
drag, startPoint x: 934, startPoint y: 108, endPoint x: 914, endPoint y: 125, distance: 26.2
click at [934, 108] on icon "close" at bounding box center [932, 102] width 13 height 13
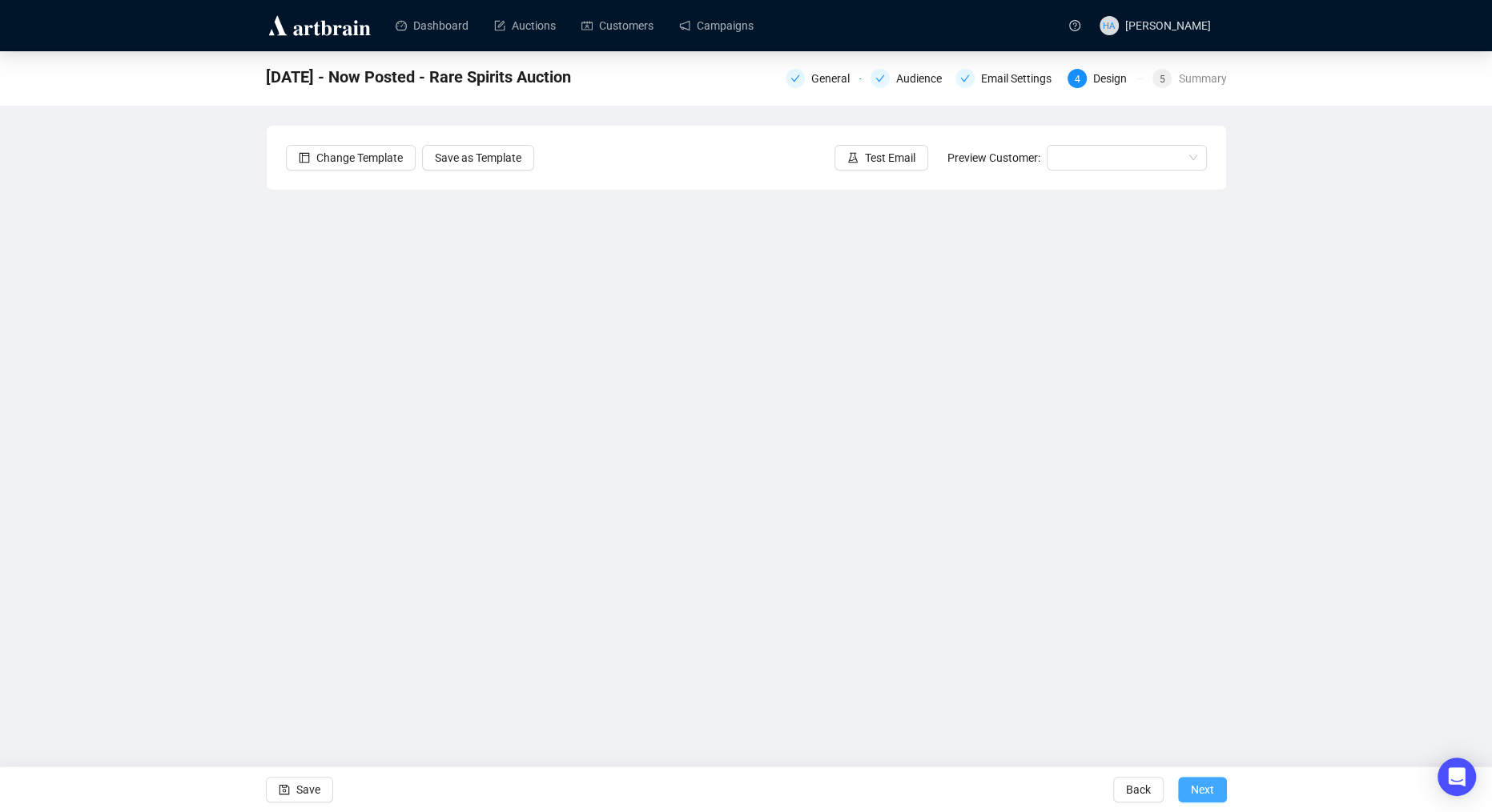
click at [1202, 783] on span "Next" at bounding box center [1202, 790] width 23 height 45
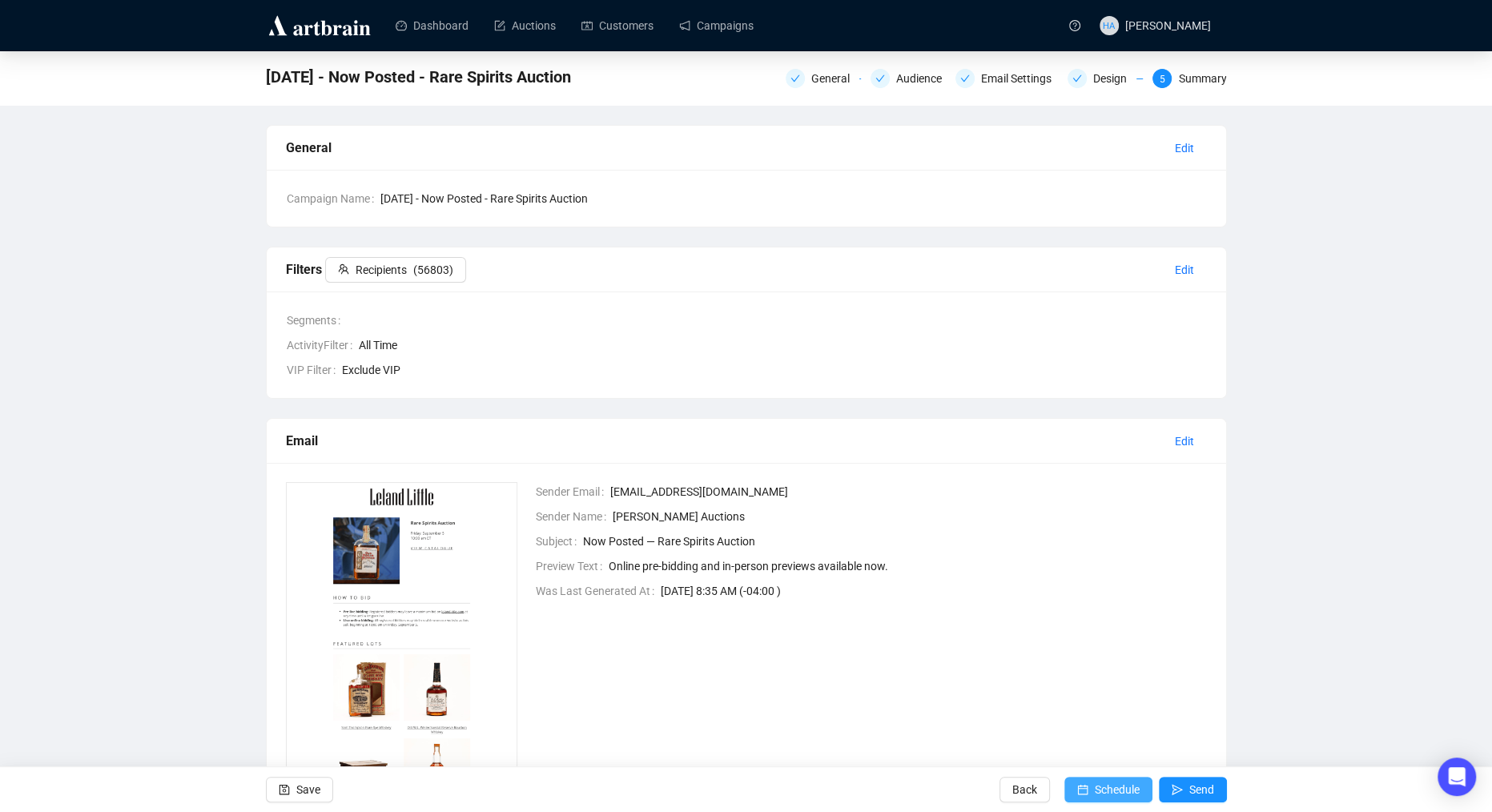
click at [1129, 790] on span "Schedule" at bounding box center [1117, 790] width 45 height 45
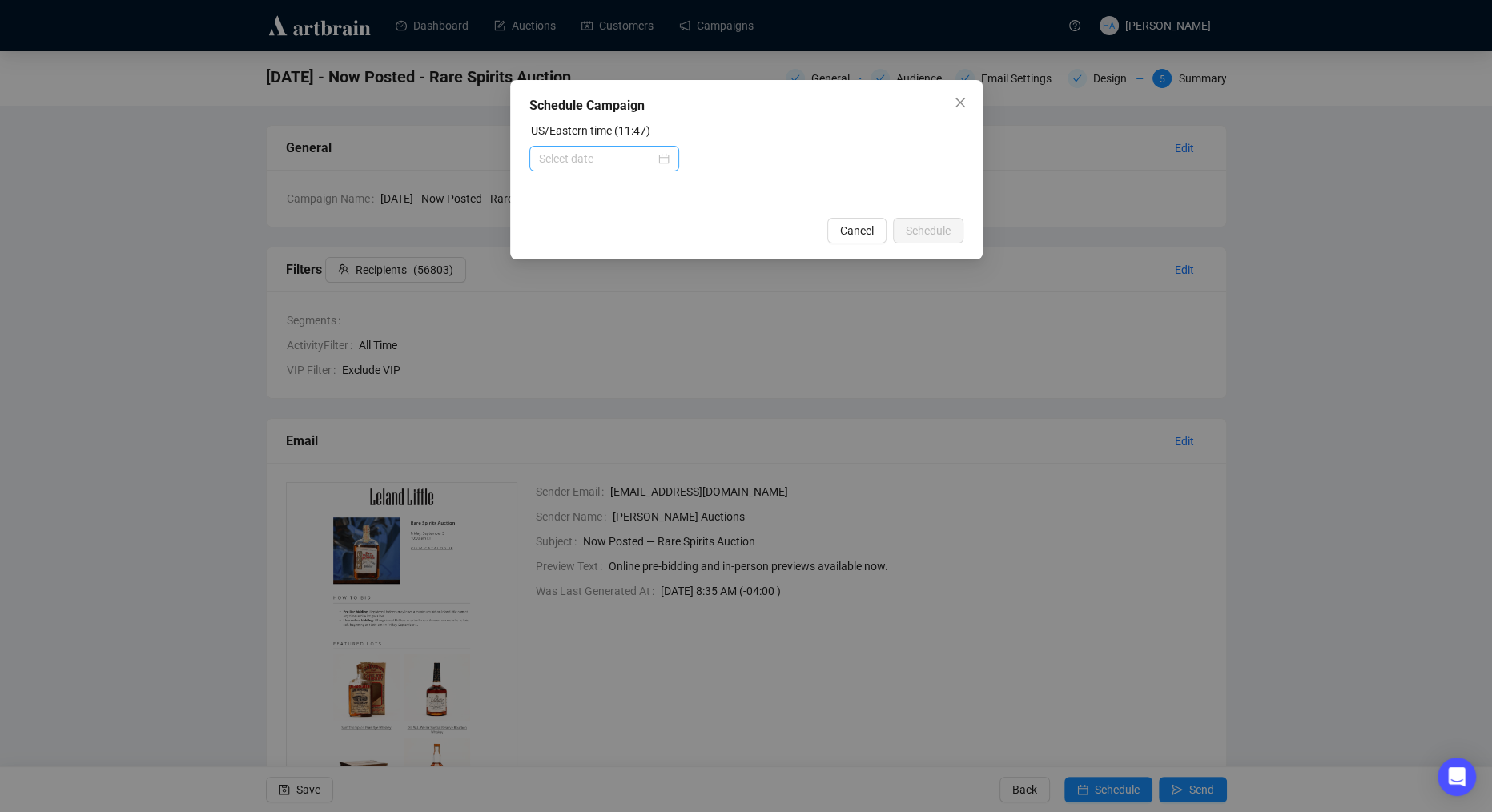
click at [661, 158] on div at bounding box center [604, 158] width 131 height 17
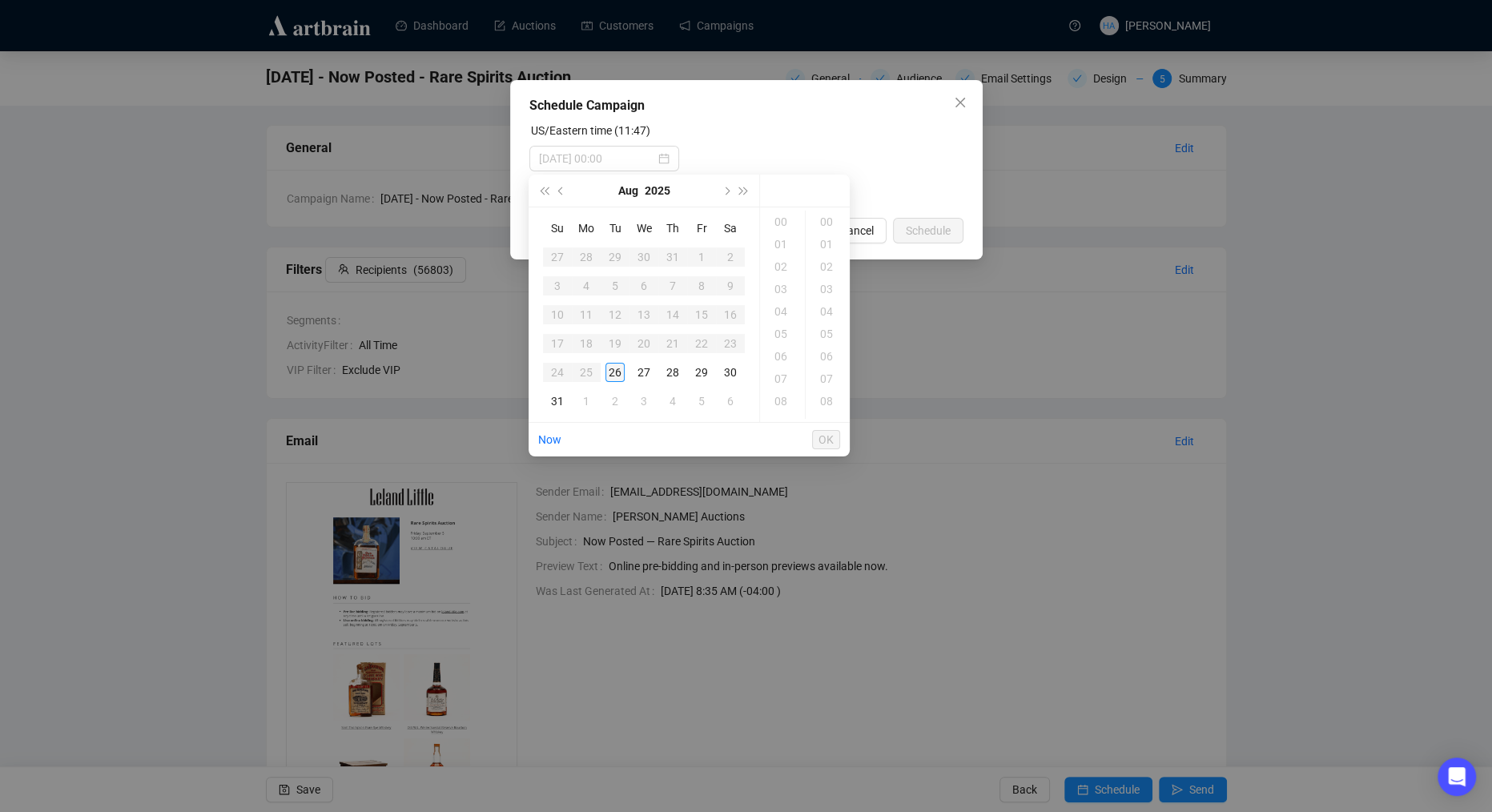
click at [615, 371] on div "26" at bounding box center [615, 372] width 19 height 19
click at [825, 352] on div "45" at bounding box center [828, 356] width 39 height 22
type input "[DATE] 12:45"
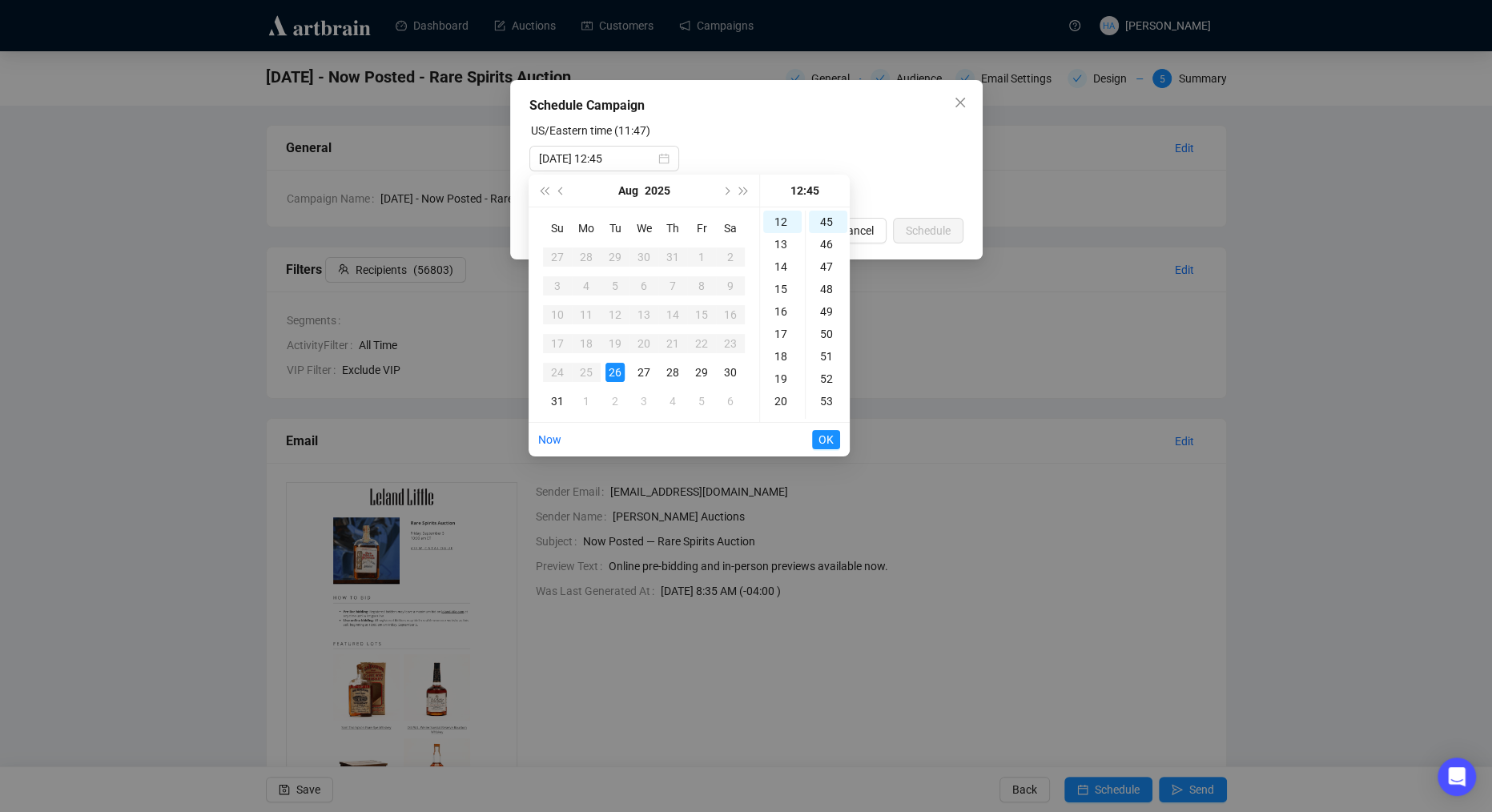
click at [829, 444] on span "OK" at bounding box center [826, 439] width 15 height 30
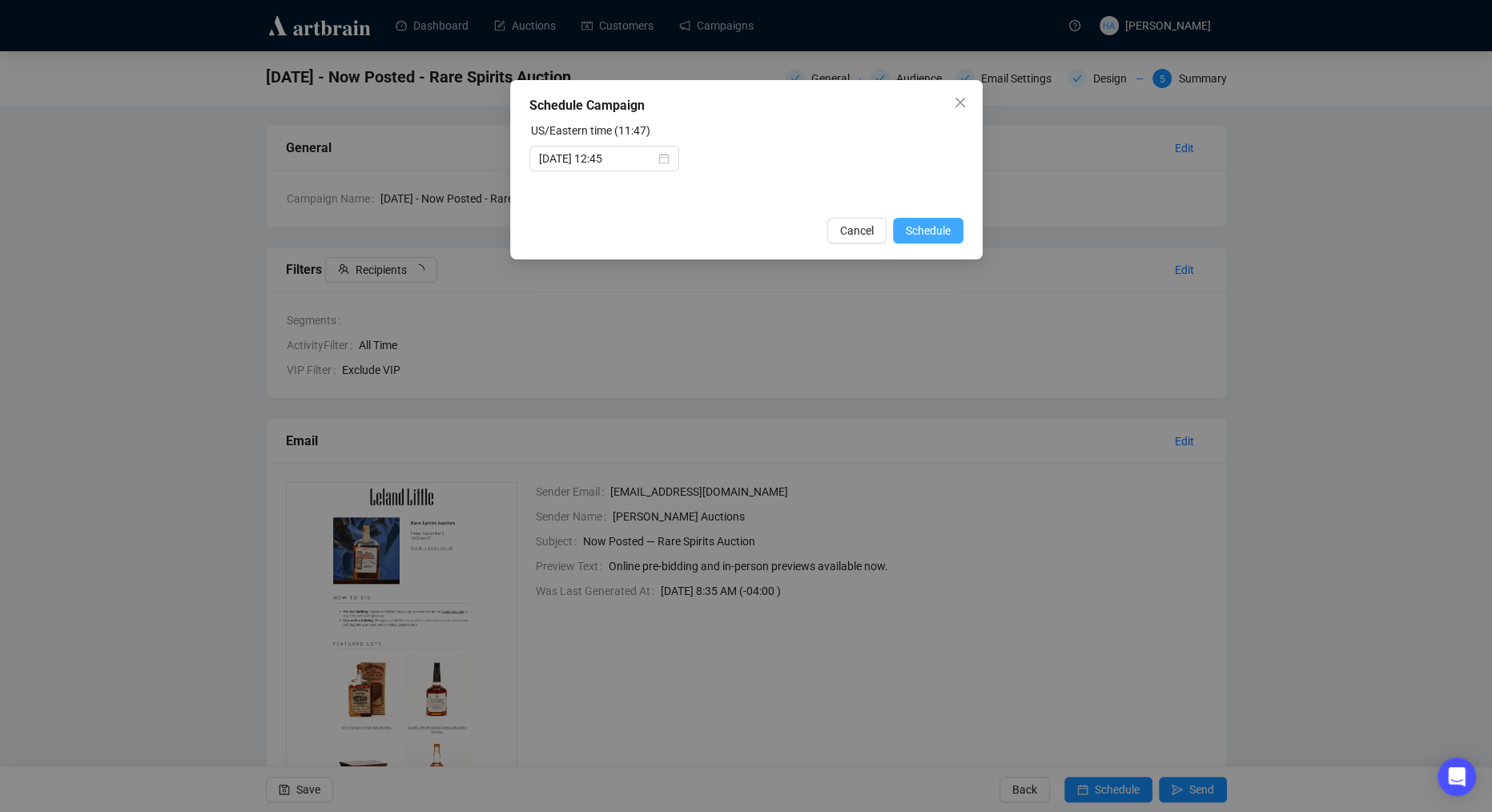
click at [918, 228] on span "Schedule" at bounding box center [928, 230] width 45 height 17
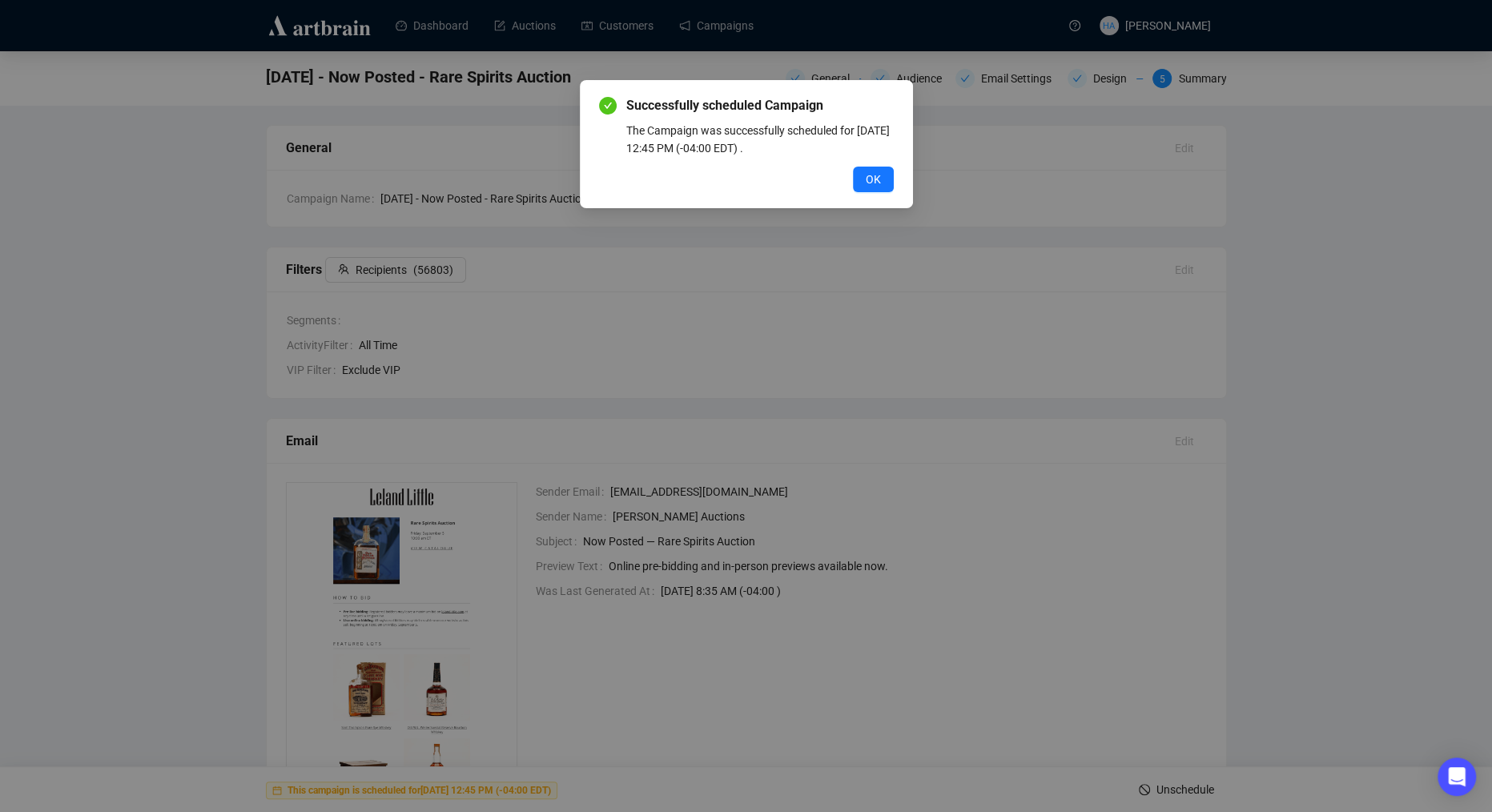
click at [882, 182] on button "OK" at bounding box center [873, 180] width 41 height 26
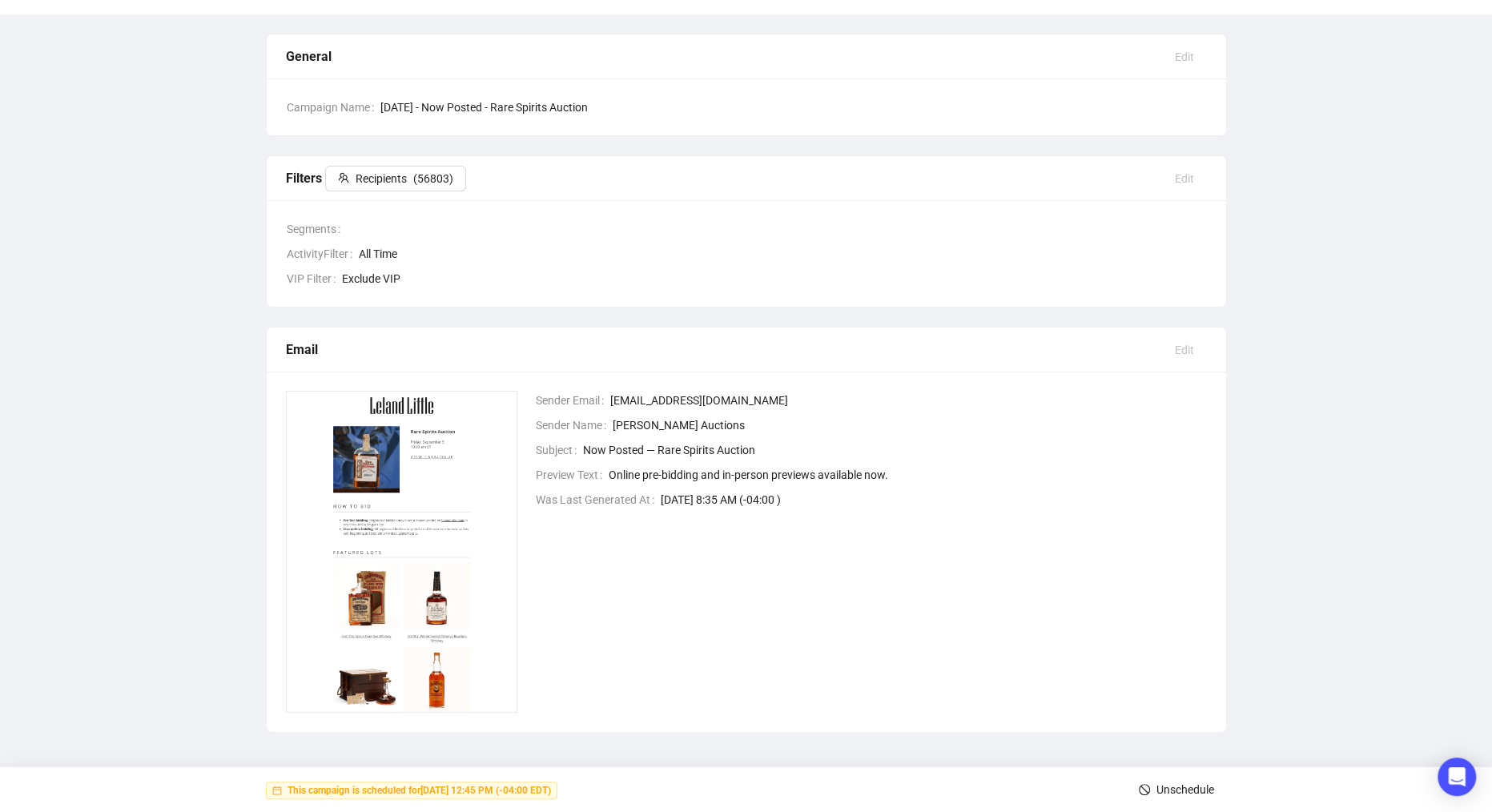
scroll to position [0, 0]
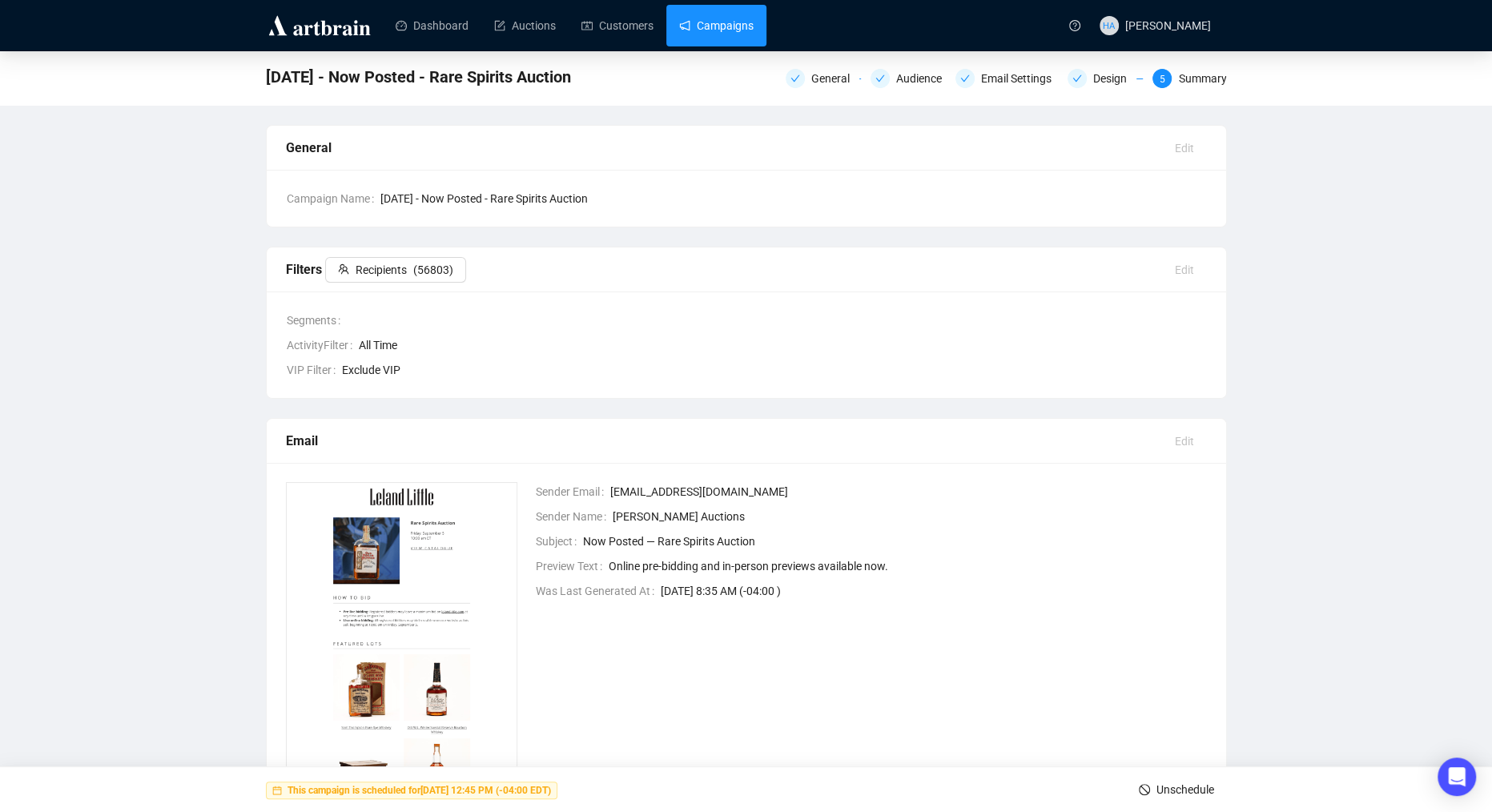
click at [697, 8] on link "Campaigns" at bounding box center [716, 26] width 75 height 41
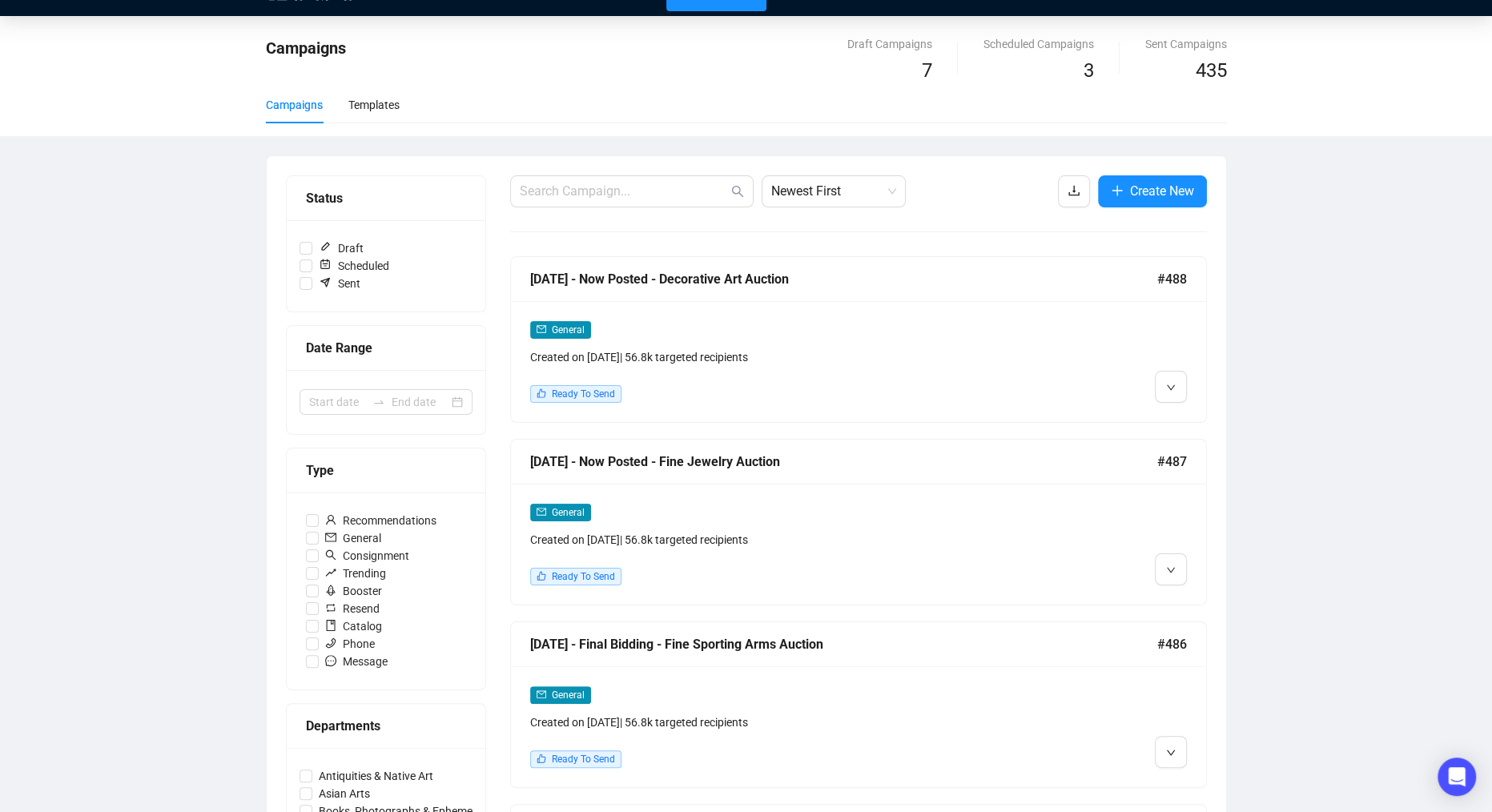
scroll to position [27, 0]
